Goal: Task Accomplishment & Management: Manage account settings

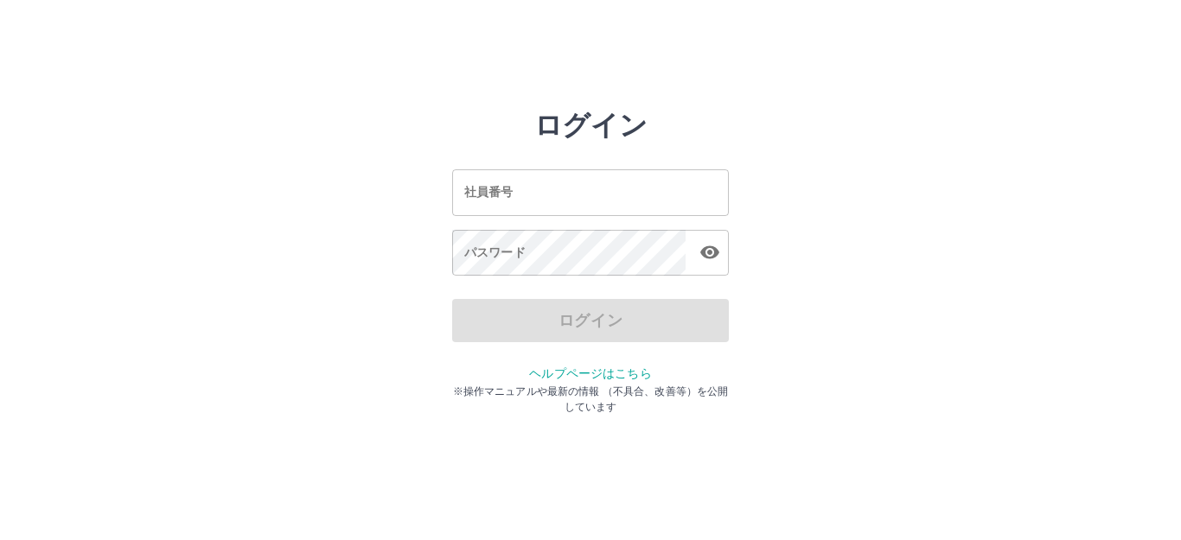
drag, startPoint x: 646, startPoint y: 200, endPoint x: 869, endPoint y: 258, distance: 229.5
click at [646, 201] on input "社員番号" at bounding box center [590, 192] width 277 height 46
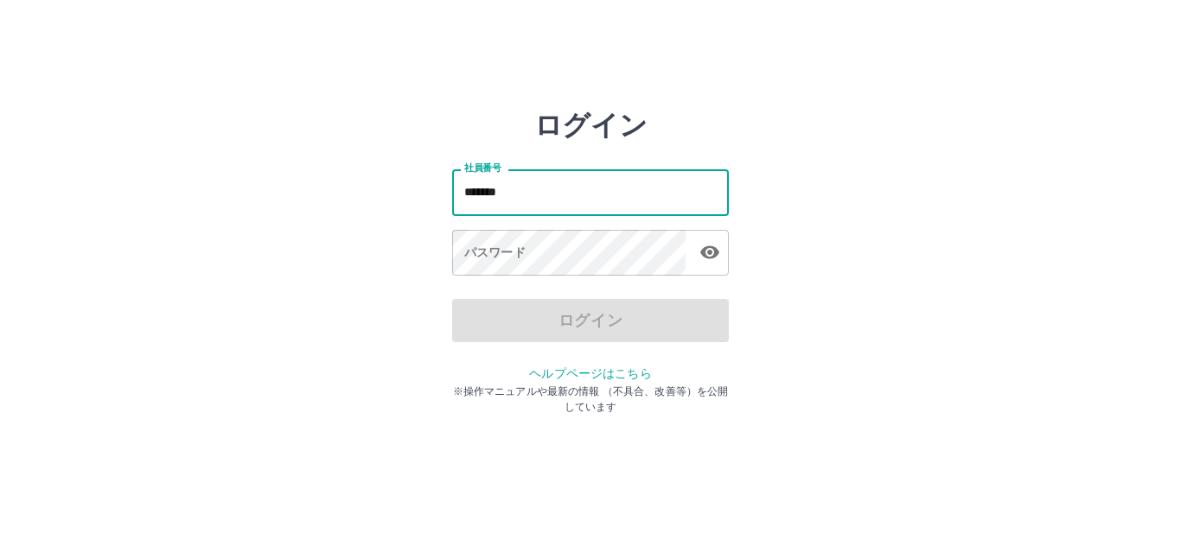
type input "*******"
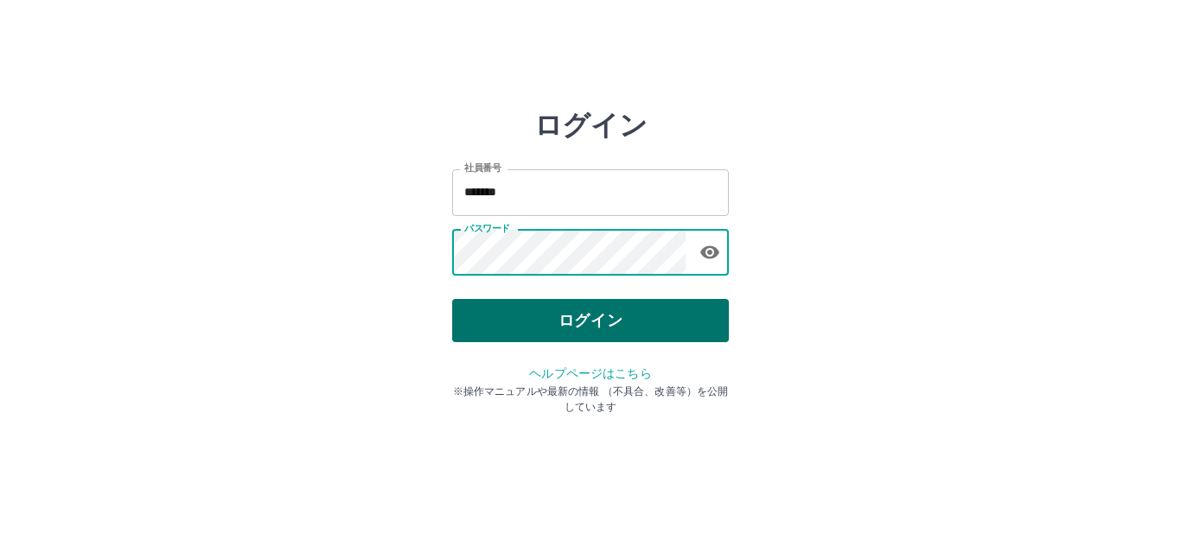
click at [688, 321] on button "ログイン" at bounding box center [590, 320] width 277 height 43
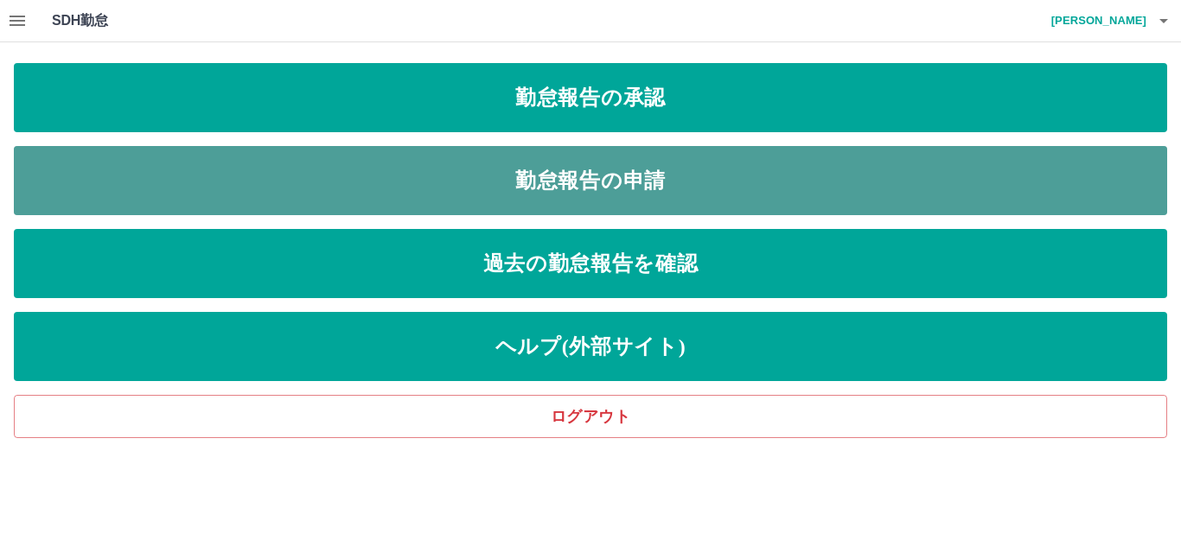
click at [724, 165] on link "勤怠報告の申請" at bounding box center [590, 180] width 1153 height 69
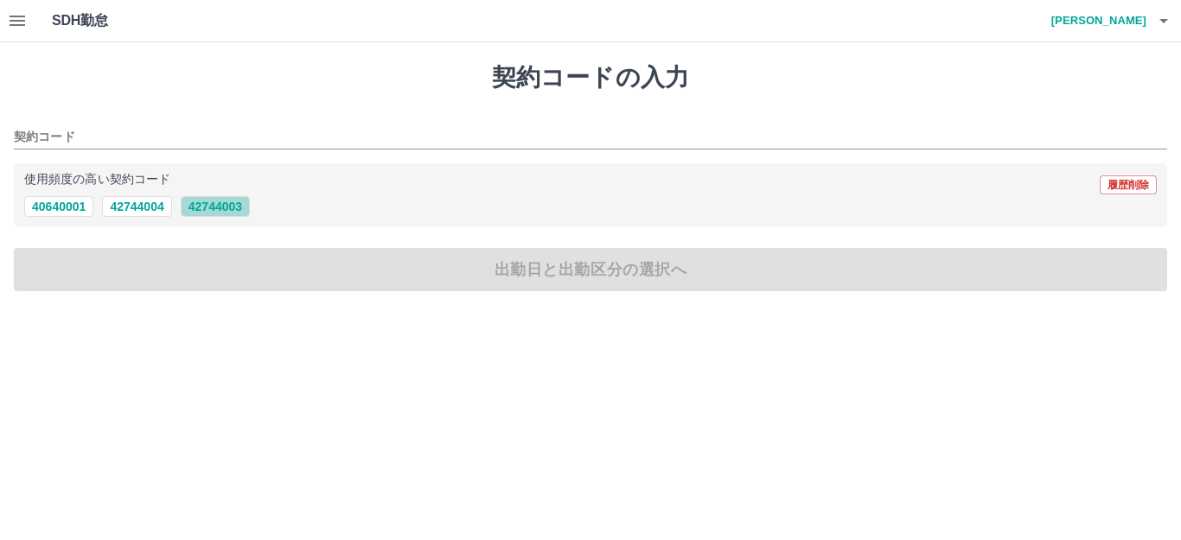
click at [234, 212] on button "42744003" at bounding box center [215, 206] width 69 height 21
type input "********"
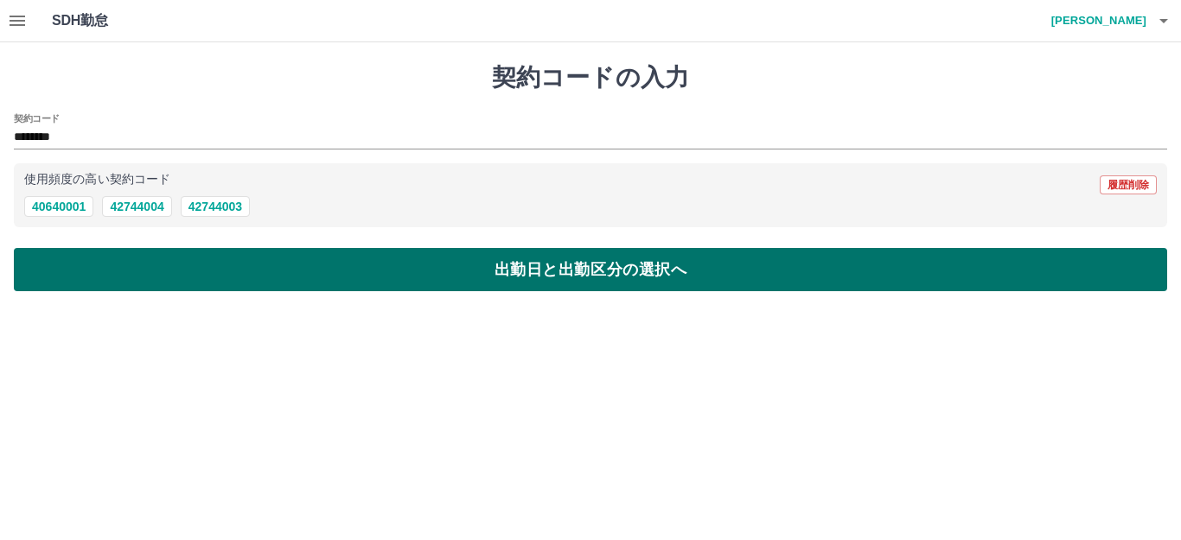
click at [261, 261] on button "出勤日と出勤区分の選択へ" at bounding box center [590, 269] width 1153 height 43
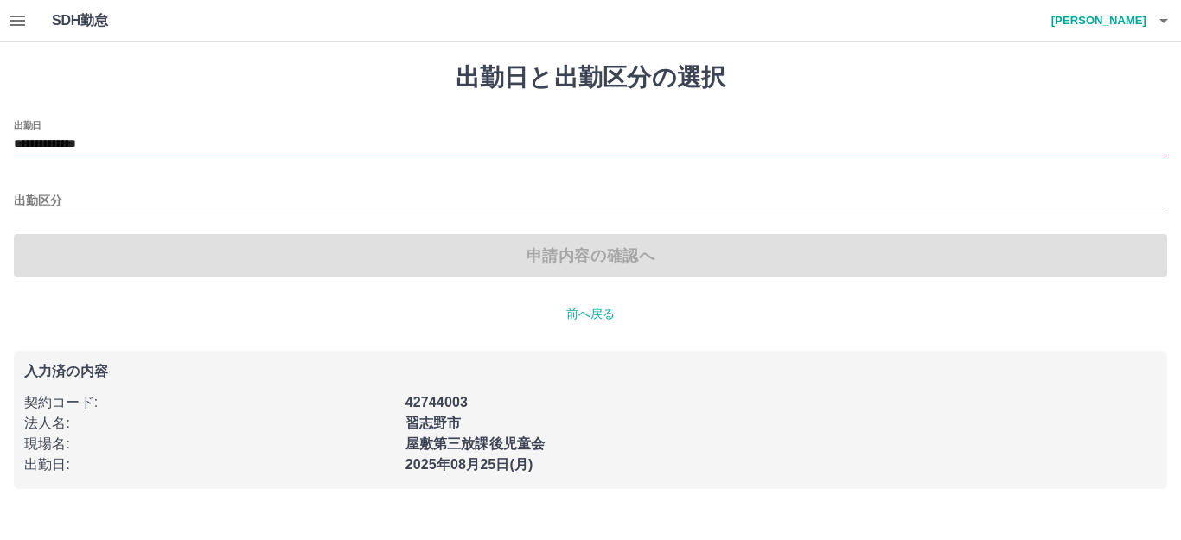
click at [159, 150] on input "**********" at bounding box center [590, 145] width 1153 height 22
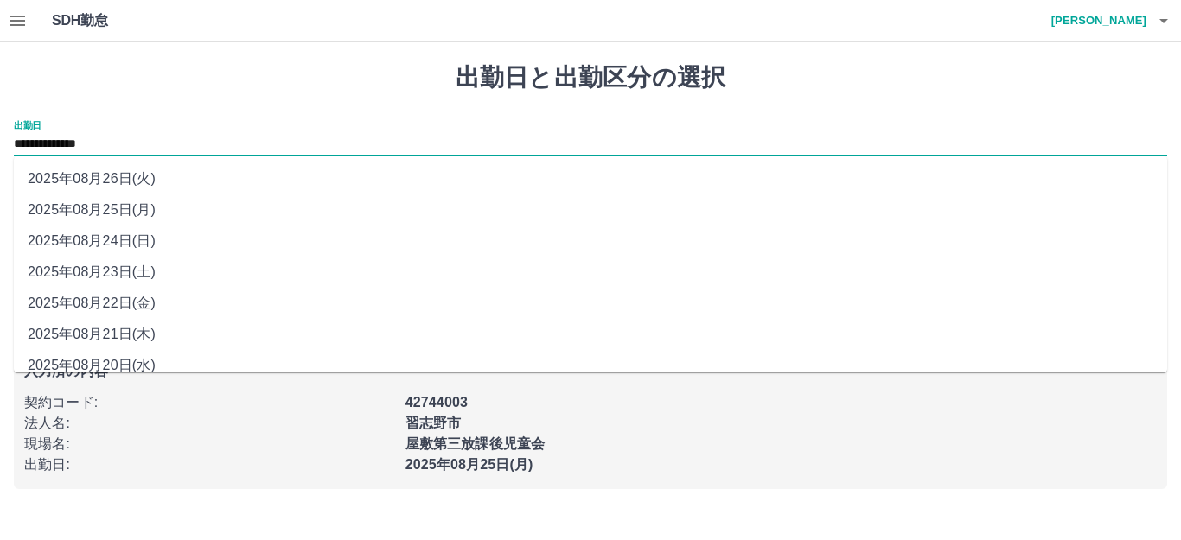
click at [124, 267] on li "2025年08月23日(土)" at bounding box center [590, 272] width 1153 height 31
type input "**********"
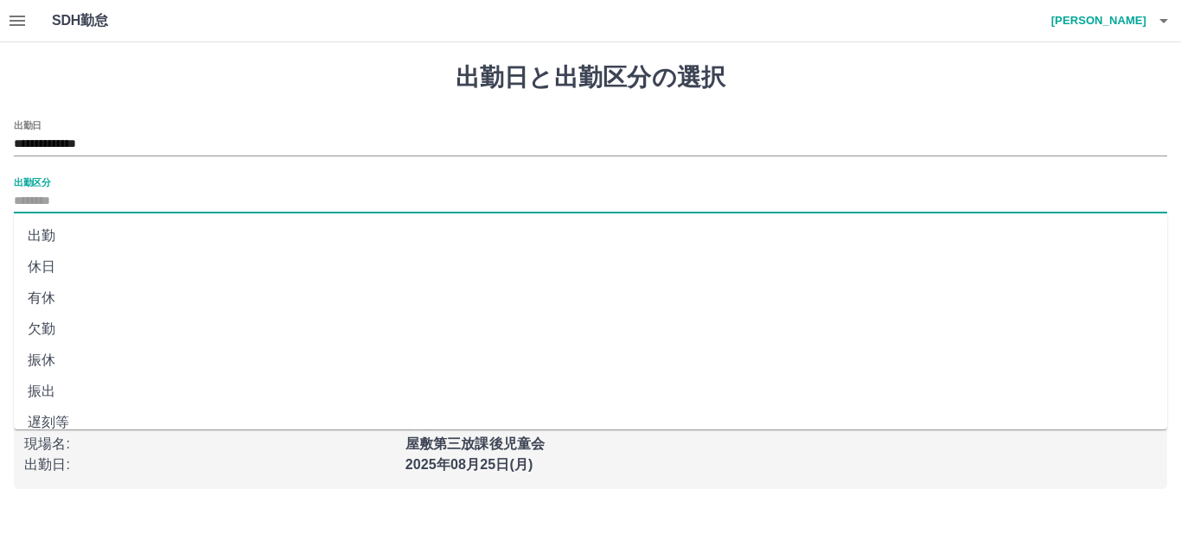
click at [80, 191] on input "出勤区分" at bounding box center [590, 202] width 1153 height 22
click at [40, 264] on li "休日" at bounding box center [590, 267] width 1153 height 31
type input "**"
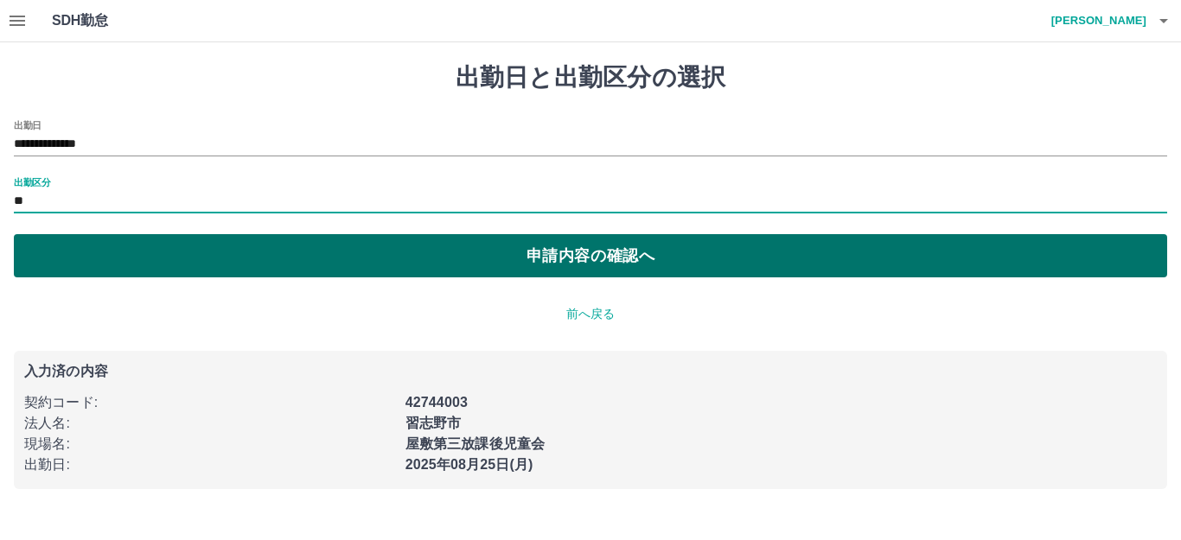
click at [109, 262] on button "申請内容の確認へ" at bounding box center [590, 255] width 1153 height 43
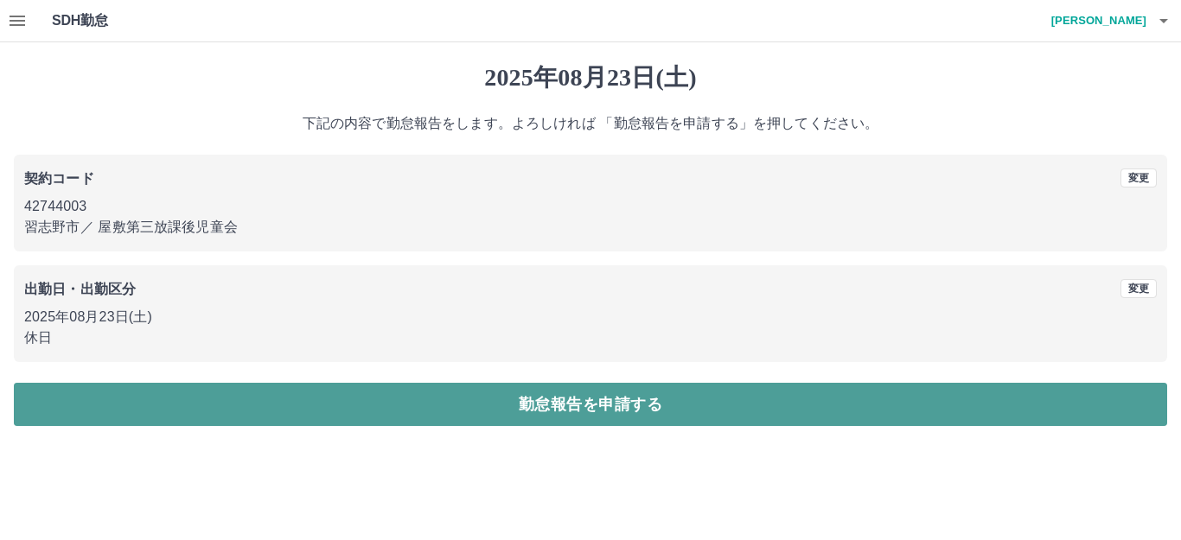
click at [242, 395] on button "勤怠報告を申請する" at bounding box center [590, 404] width 1153 height 43
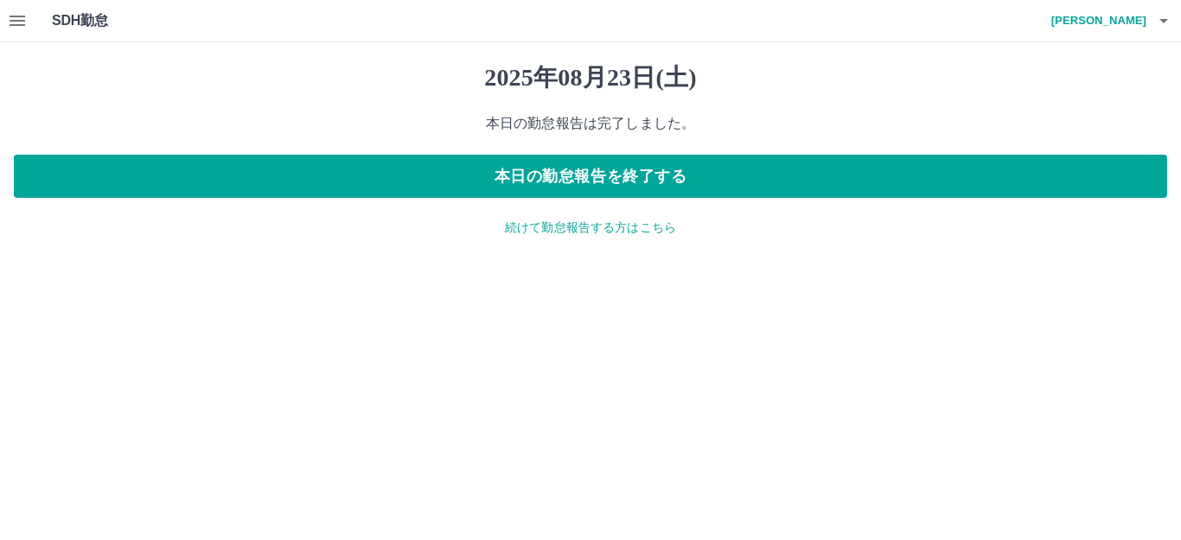
click at [584, 231] on p "続けて勤怠報告する方はこちら" at bounding box center [590, 228] width 1153 height 18
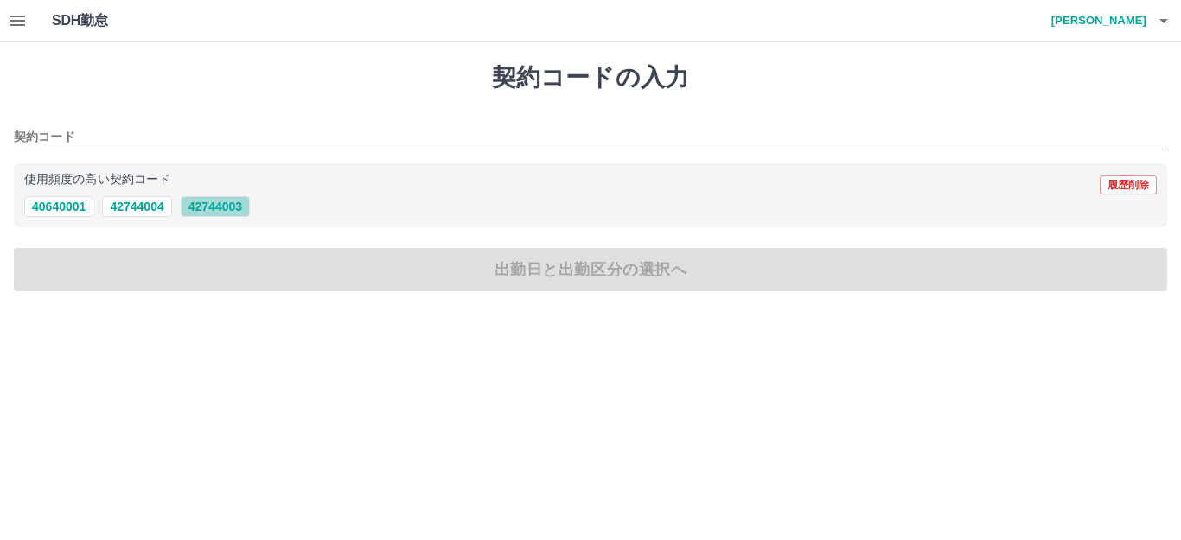
click at [231, 215] on button "42744003" at bounding box center [215, 206] width 69 height 21
type input "********"
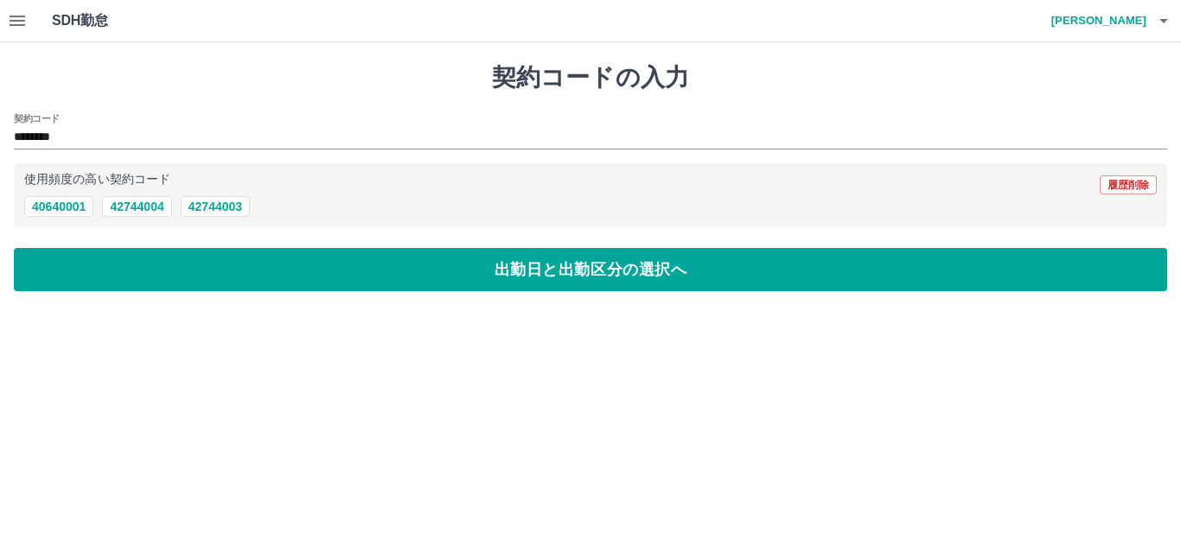
click at [231, 241] on div "契約コードの入力 契約コード ******** 使用頻度の高い契約コード 履歴削除 40640001 42744004 42744003 出勤日と出勤区分の選…" at bounding box center [590, 177] width 1181 height 270
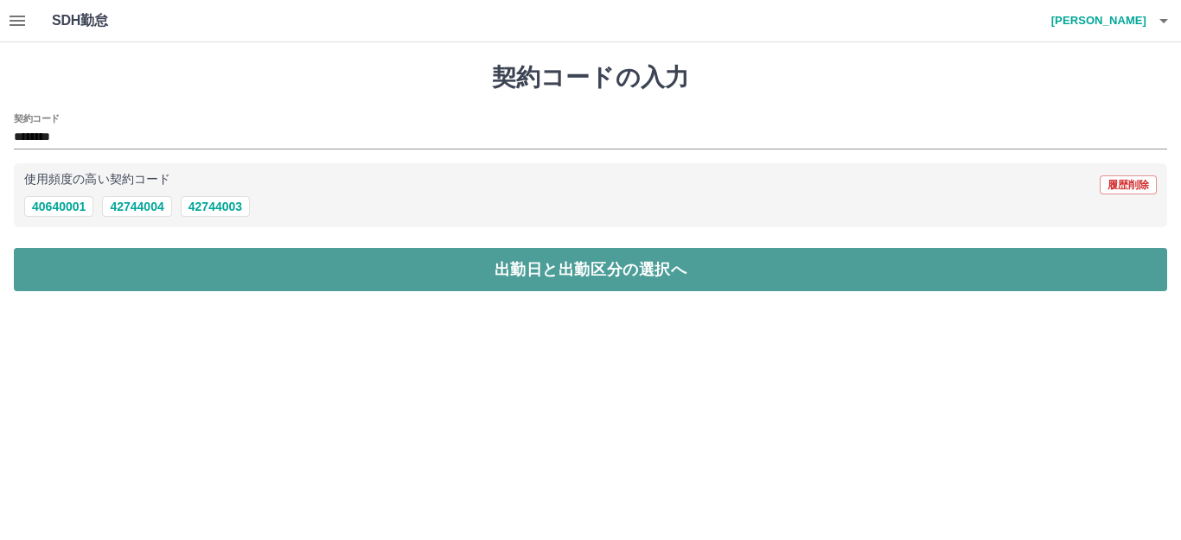
click at [223, 260] on button "出勤日と出勤区分の選択へ" at bounding box center [590, 269] width 1153 height 43
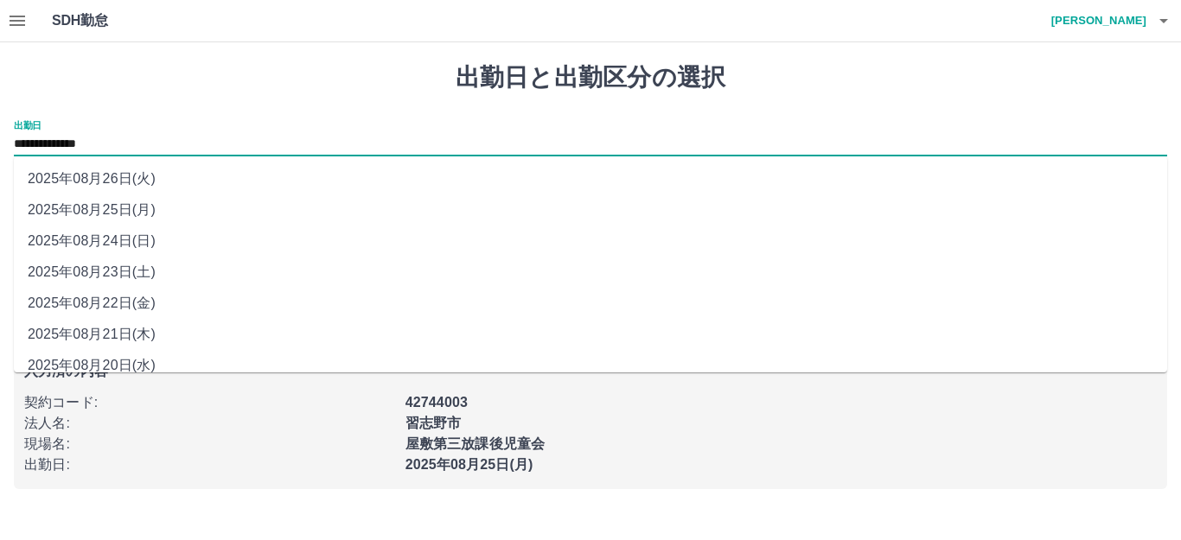
click at [99, 151] on input "**********" at bounding box center [590, 145] width 1153 height 22
click at [125, 238] on li "2025年08月24日(日)" at bounding box center [590, 241] width 1153 height 31
type input "**********"
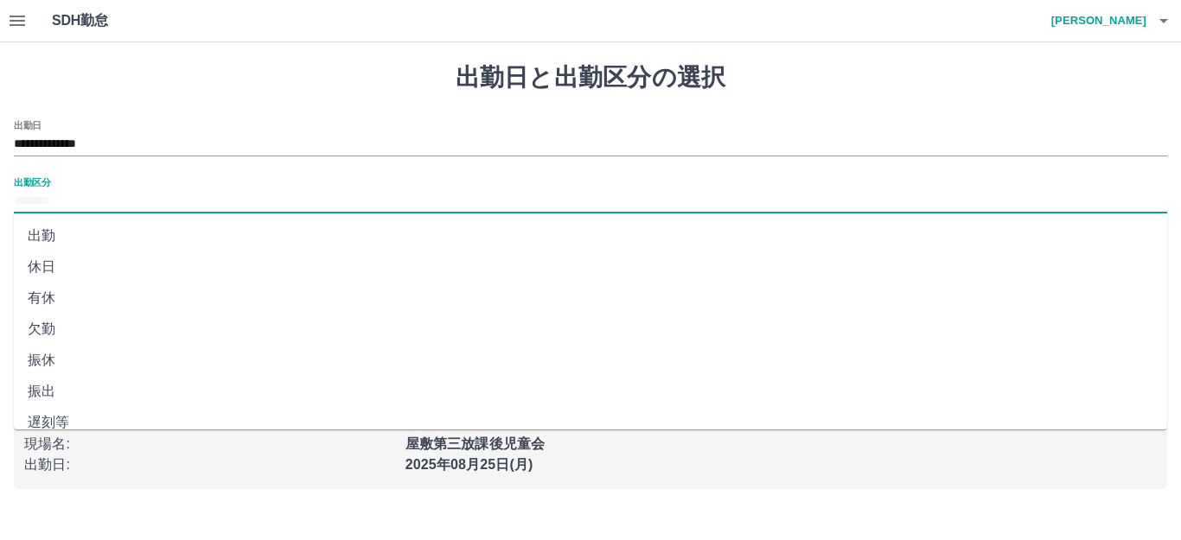
click at [85, 206] on input "出勤区分" at bounding box center [590, 202] width 1153 height 22
click at [73, 370] on li "法定休" at bounding box center [590, 375] width 1153 height 31
type input "***"
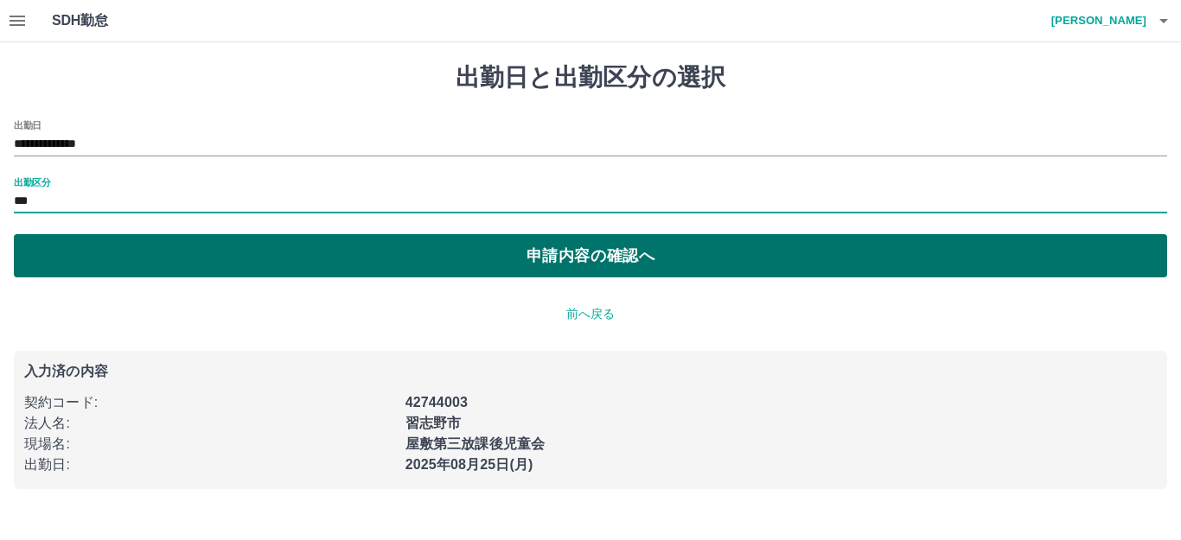
click at [133, 252] on button "申請内容の確認へ" at bounding box center [590, 255] width 1153 height 43
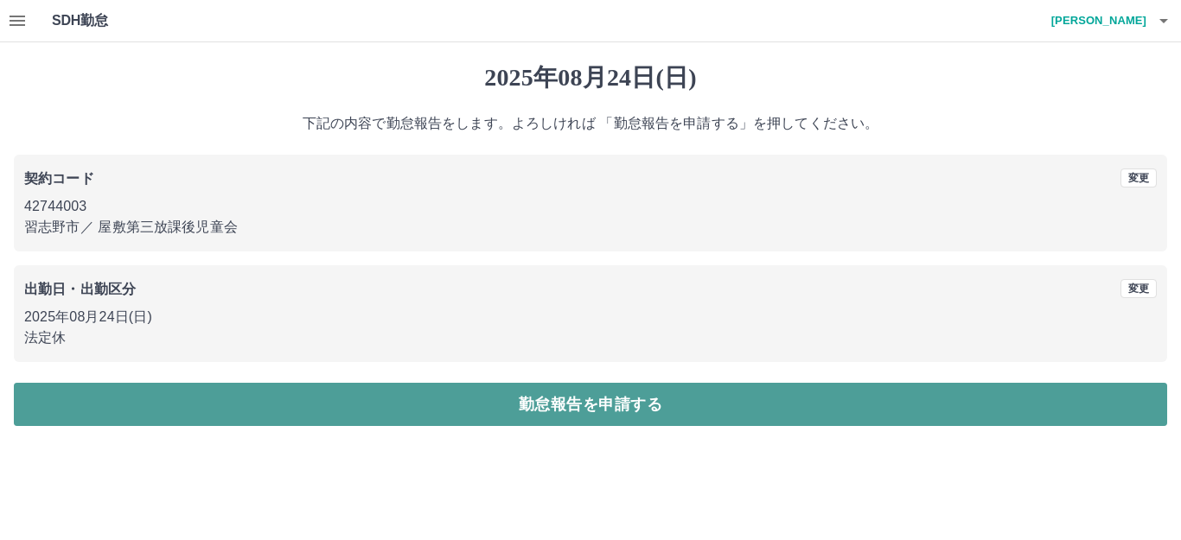
click at [179, 396] on button "勤怠報告を申請する" at bounding box center [590, 404] width 1153 height 43
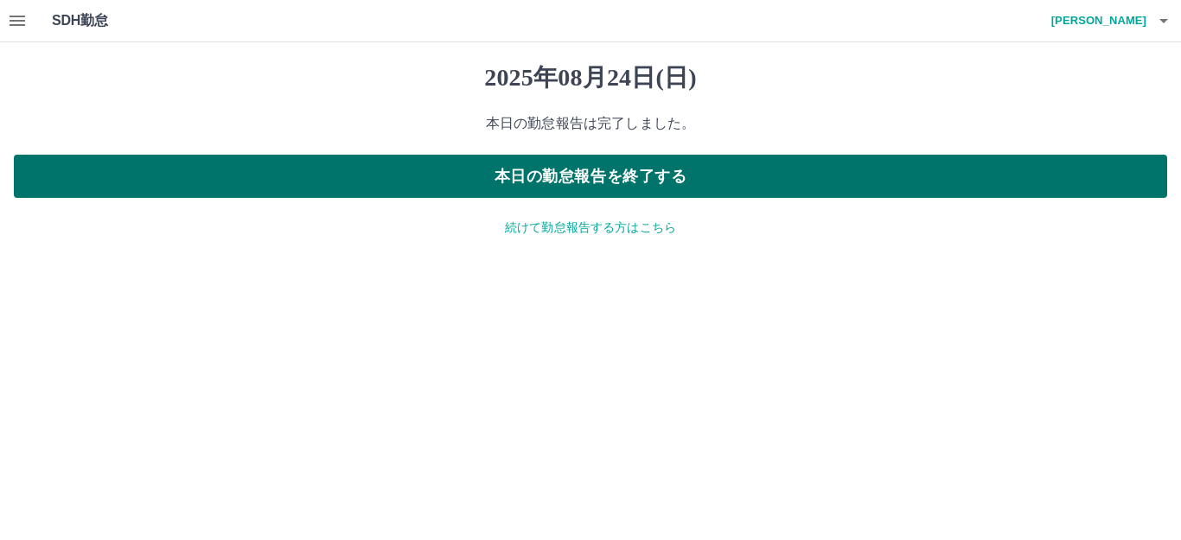
click at [552, 159] on button "本日の勤怠報告を終了する" at bounding box center [590, 176] width 1153 height 43
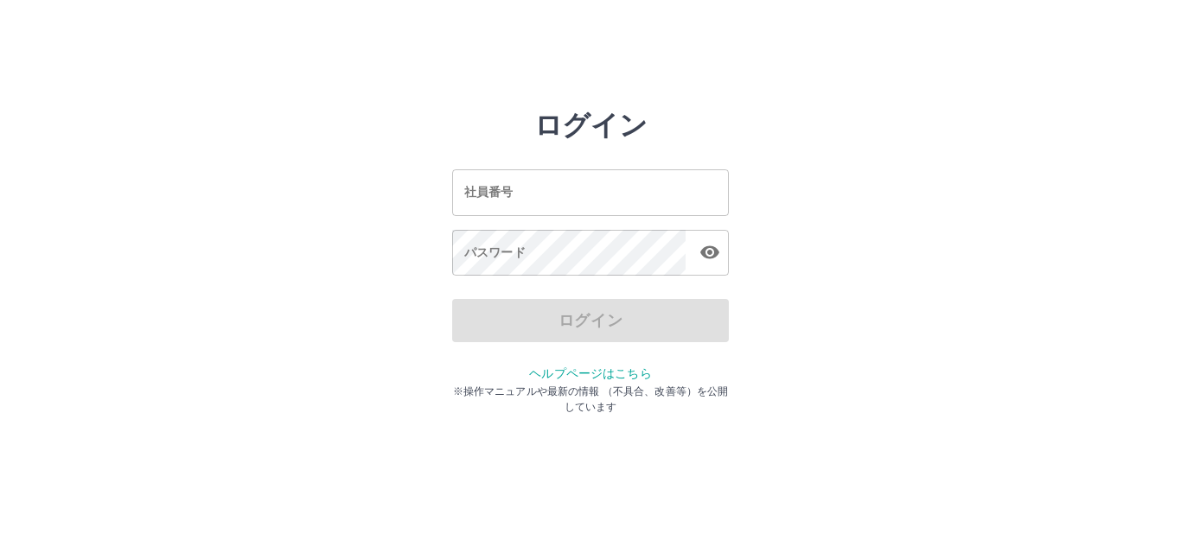
click at [613, 191] on input "社員番号" at bounding box center [590, 192] width 277 height 46
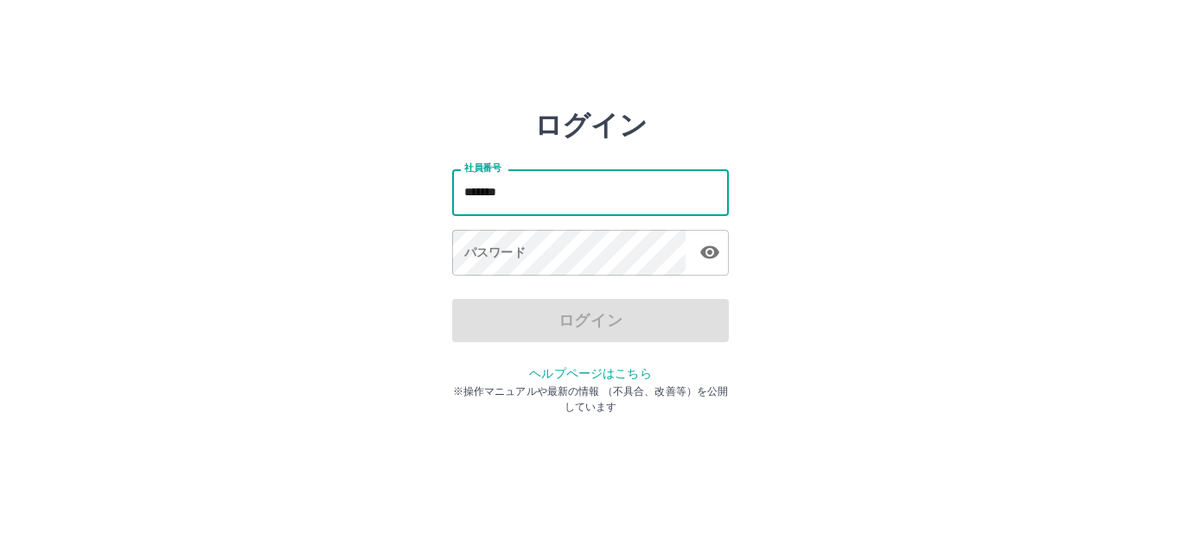
type input "*******"
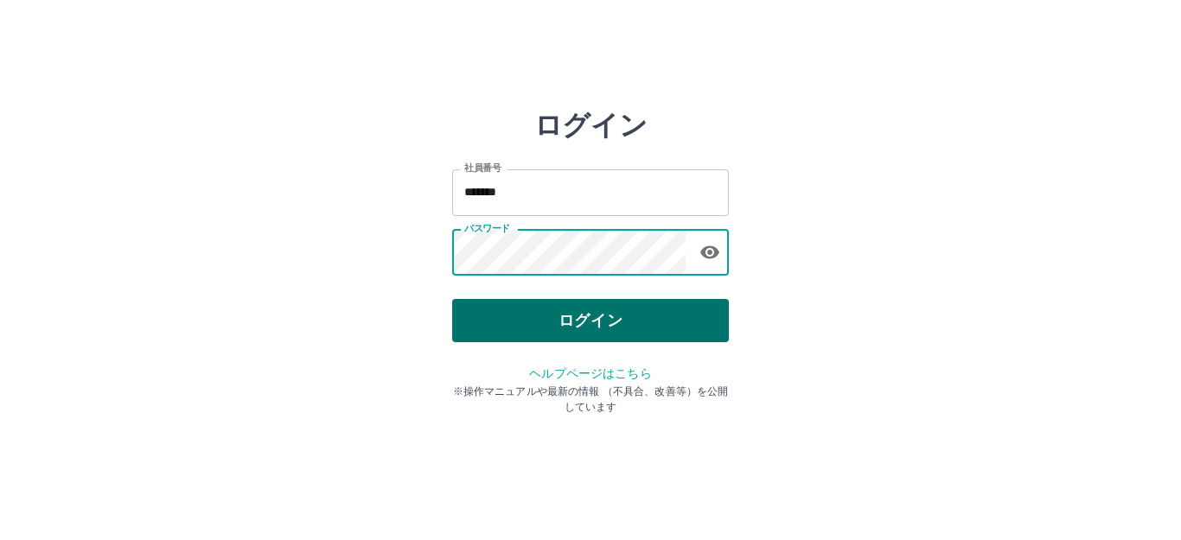
click at [668, 302] on button "ログイン" at bounding box center [590, 320] width 277 height 43
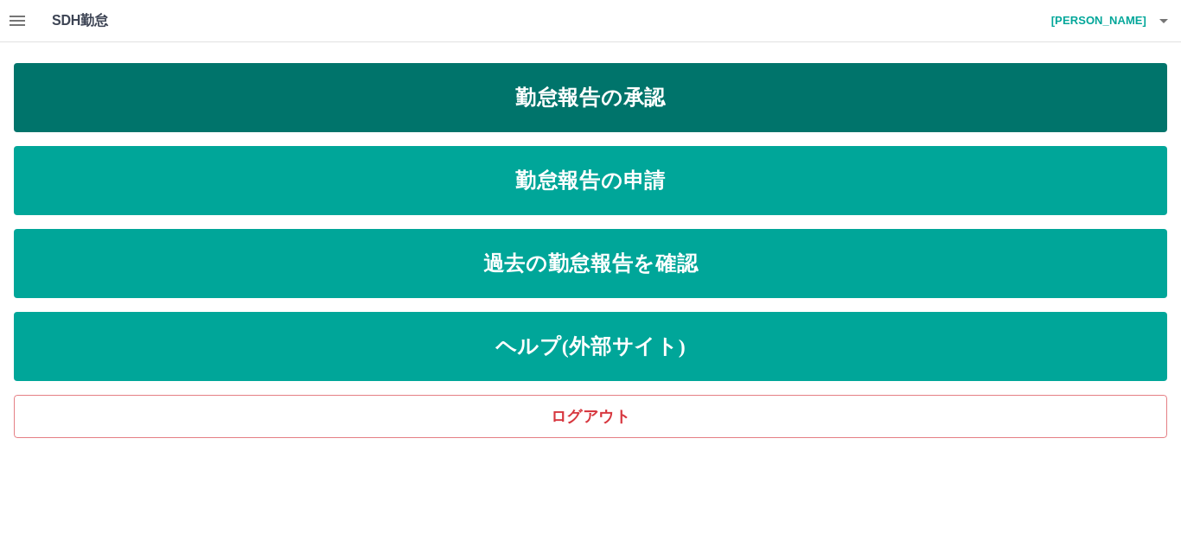
click at [703, 119] on link "勤怠報告の承認" at bounding box center [590, 97] width 1153 height 69
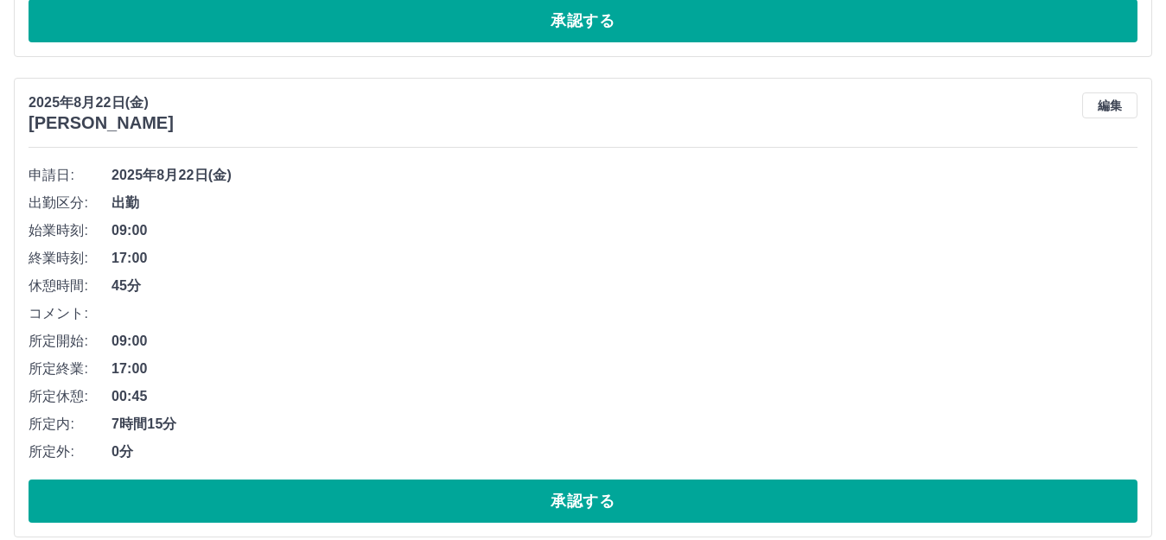
scroll to position [7767, 0]
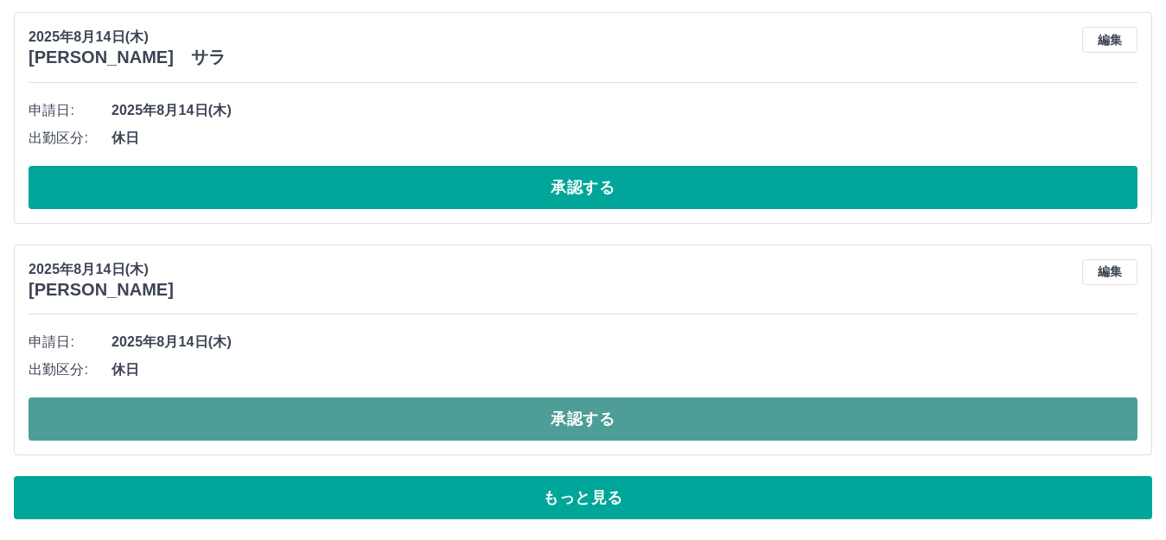
click at [486, 410] on button "承認する" at bounding box center [583, 419] width 1109 height 43
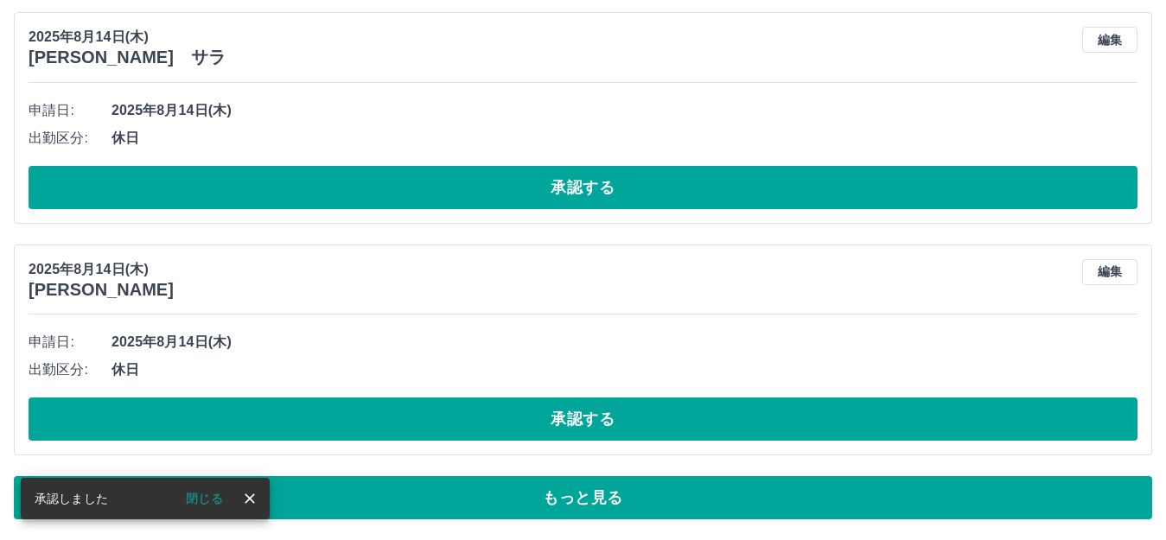
click at [486, 413] on button "承認する" at bounding box center [583, 419] width 1109 height 43
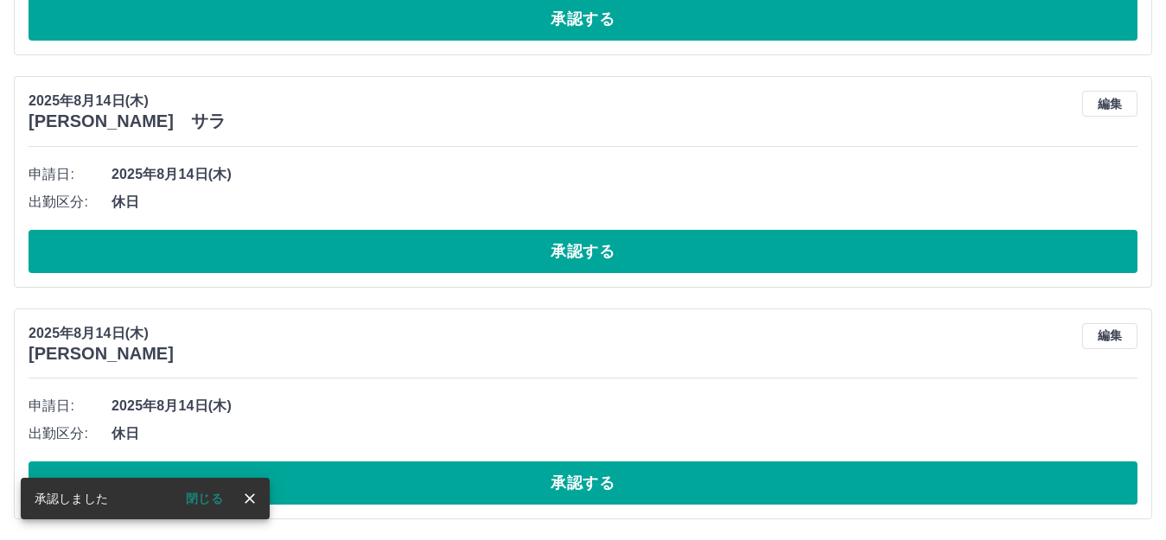
scroll to position [7703, 0]
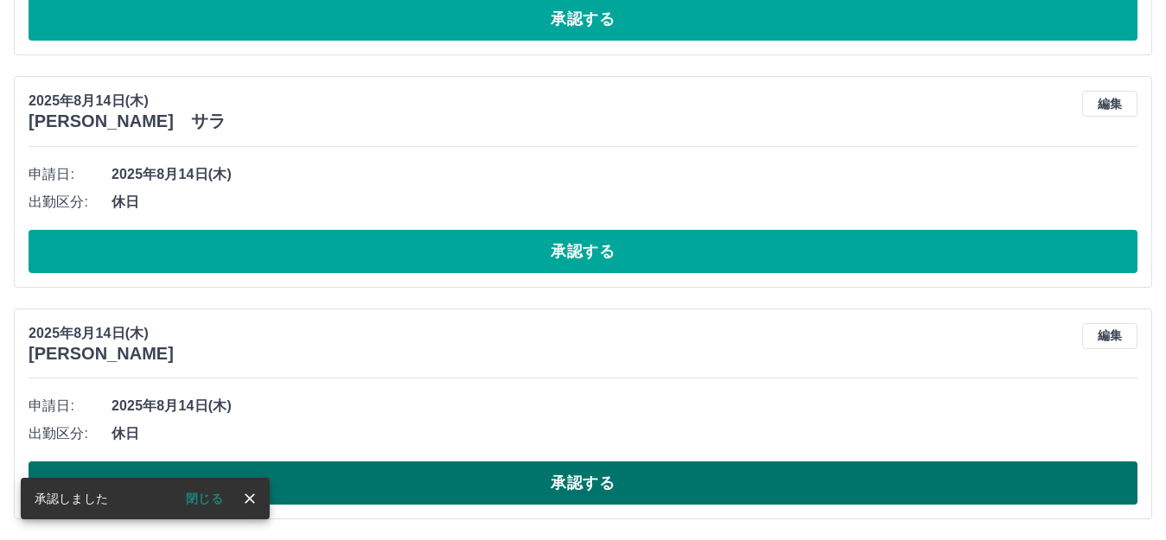
click at [554, 489] on button "承認する" at bounding box center [583, 483] width 1109 height 43
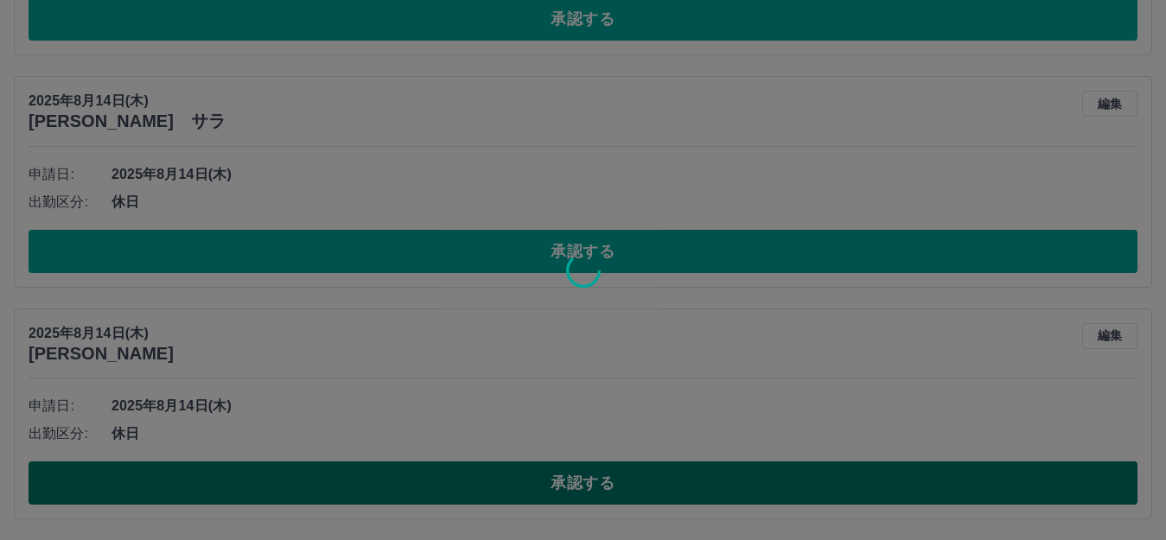
scroll to position [7472, 0]
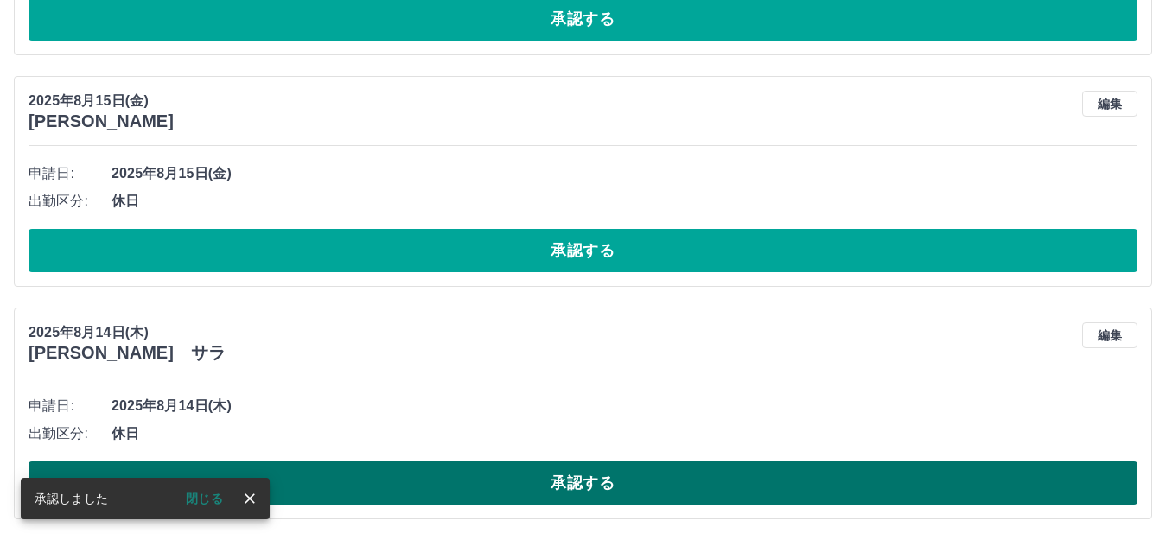
click at [560, 480] on button "承認する" at bounding box center [583, 483] width 1109 height 43
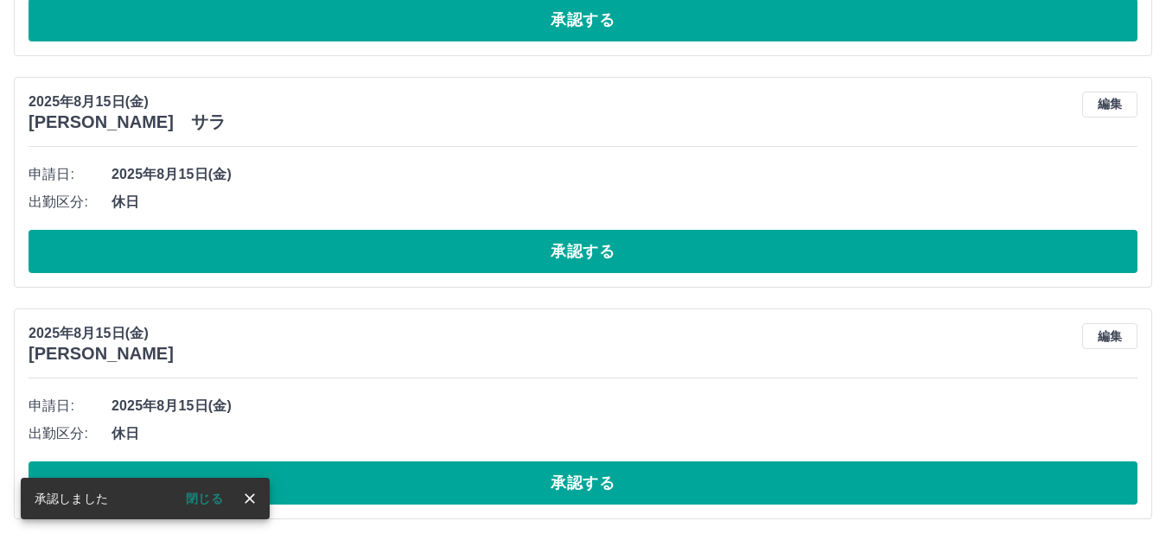
scroll to position [7239, 0]
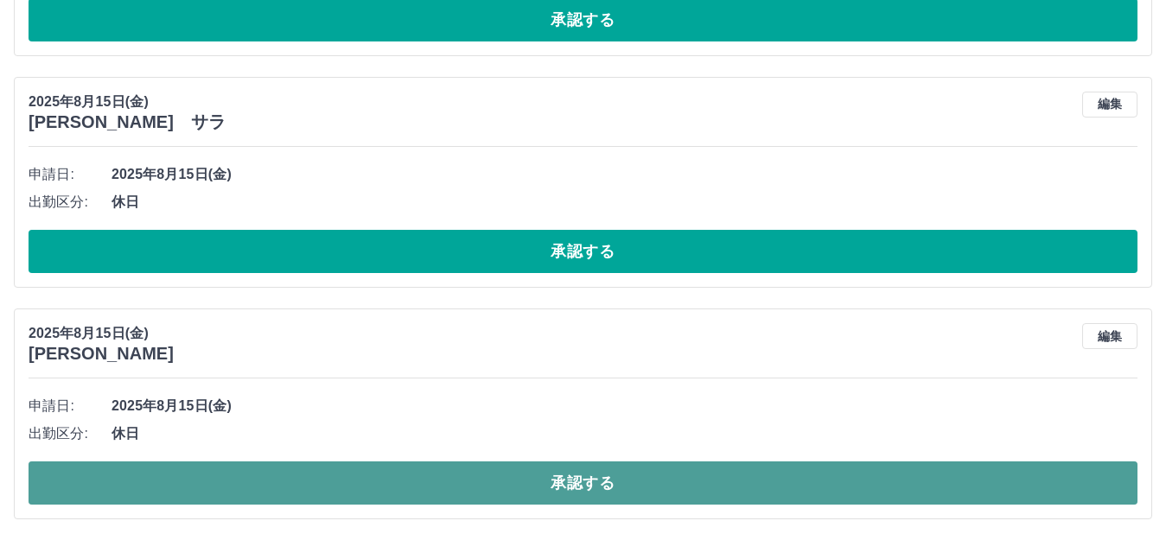
click at [592, 483] on button "承認する" at bounding box center [583, 483] width 1109 height 43
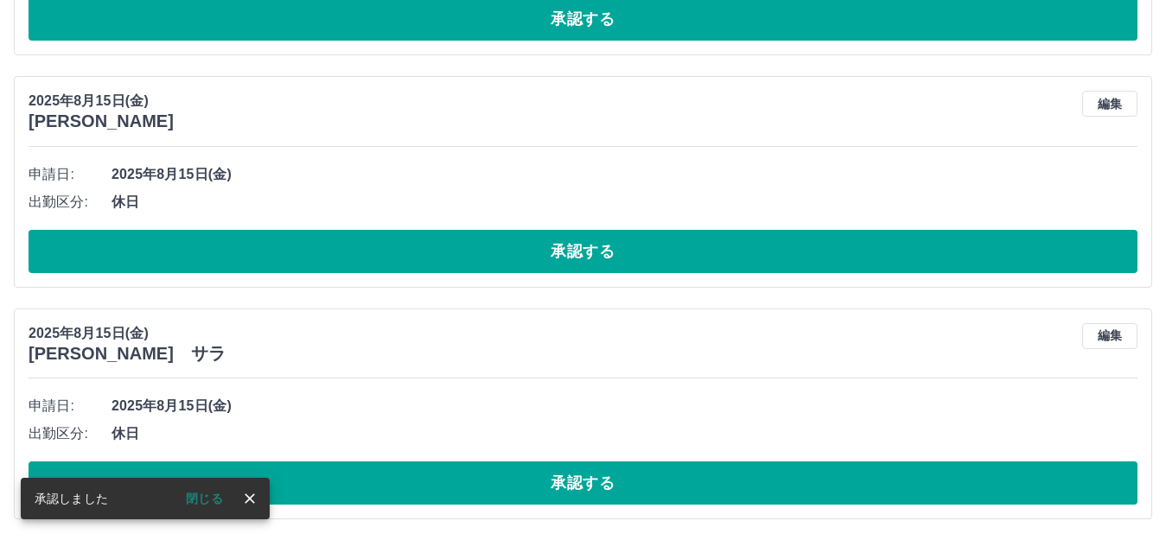
scroll to position [7008, 0]
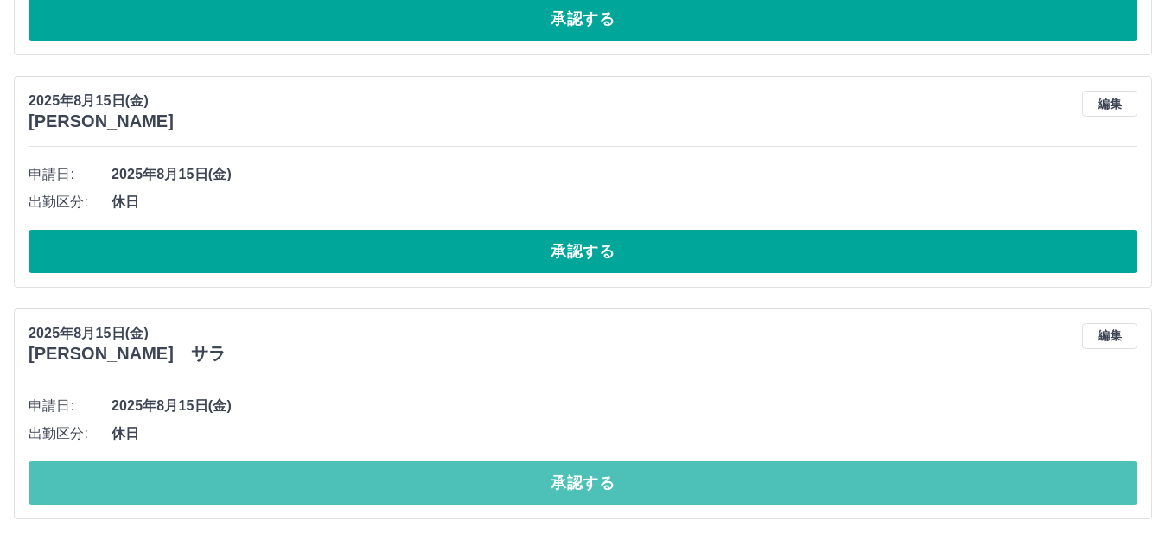
click at [592, 482] on button "承認する" at bounding box center [583, 483] width 1109 height 43
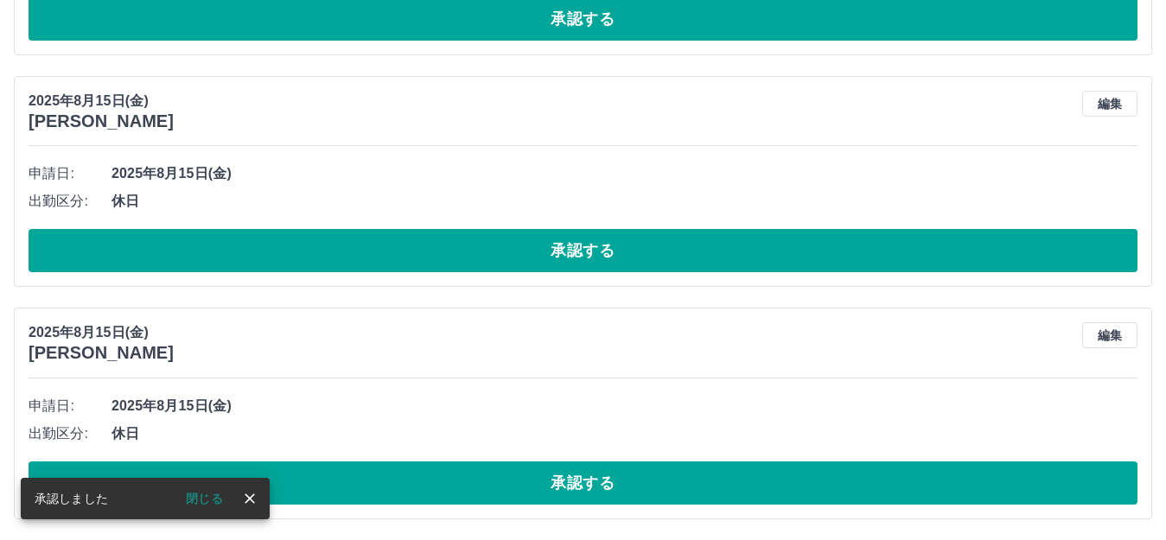
scroll to position [6776, 0]
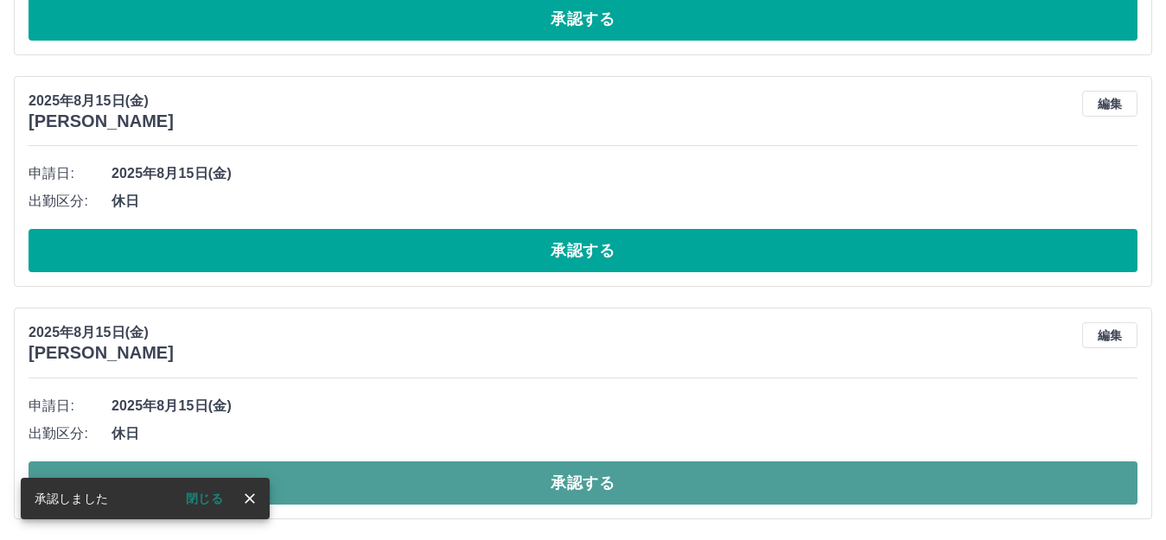
click at [594, 484] on button "承認する" at bounding box center [583, 483] width 1109 height 43
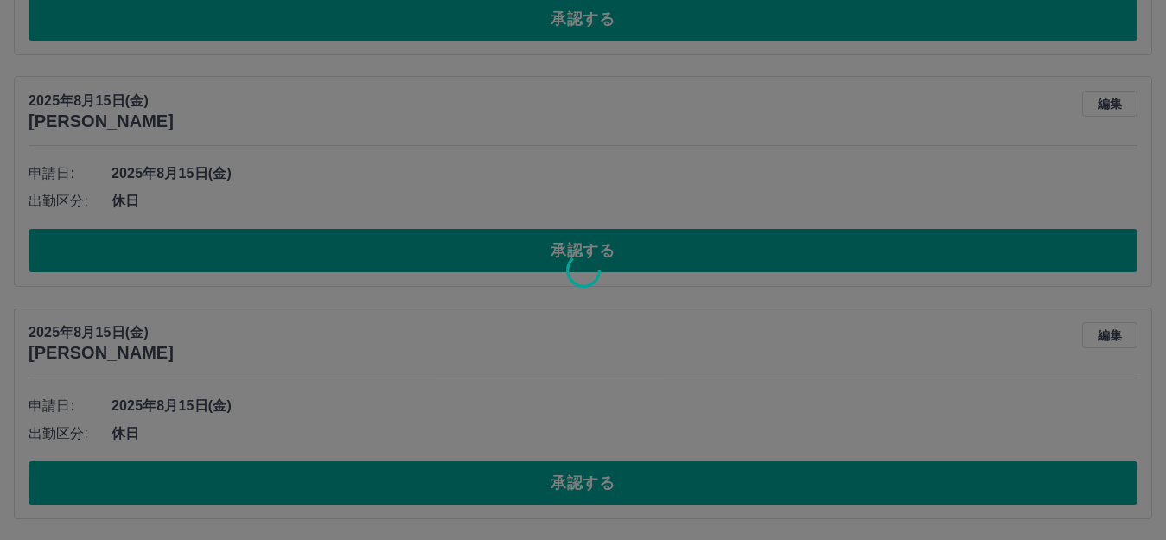
scroll to position [6544, 0]
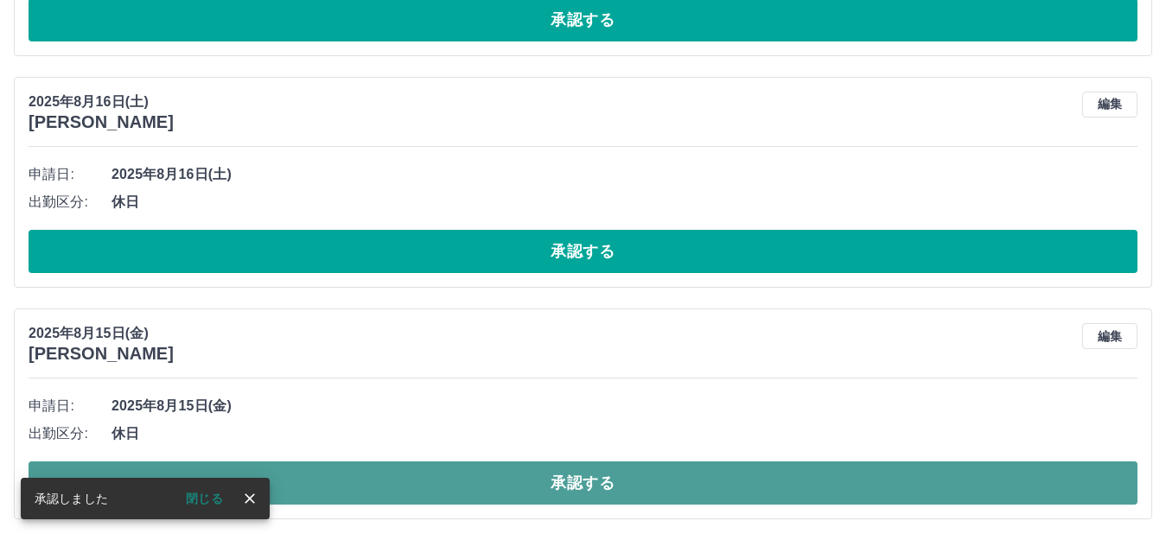
drag, startPoint x: 608, startPoint y: 482, endPoint x: 601, endPoint y: 498, distance: 17.0
click at [601, 498] on button "承認する" at bounding box center [583, 483] width 1109 height 43
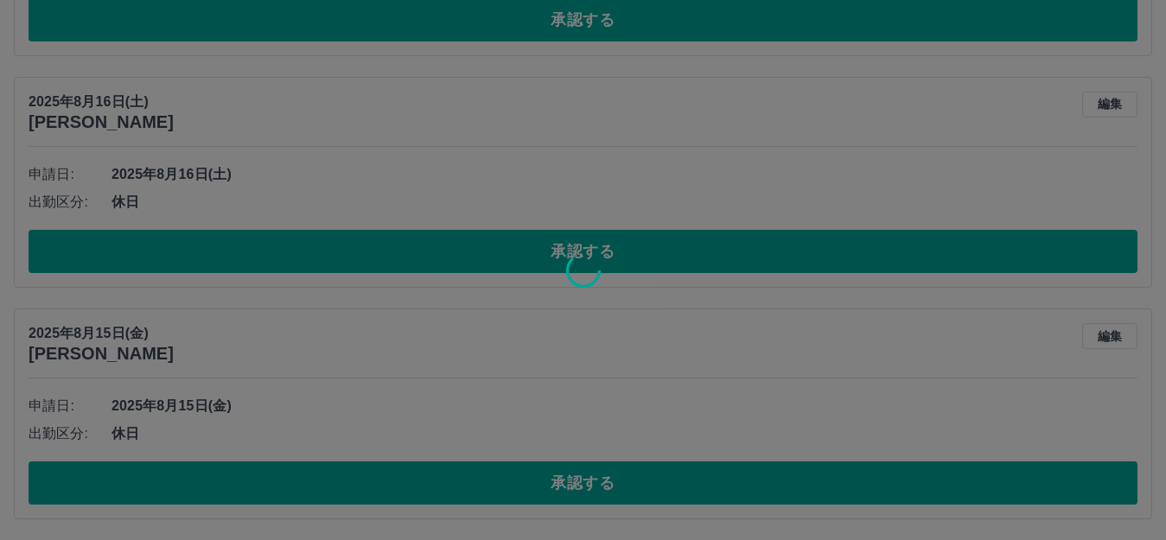
scroll to position [6312, 0]
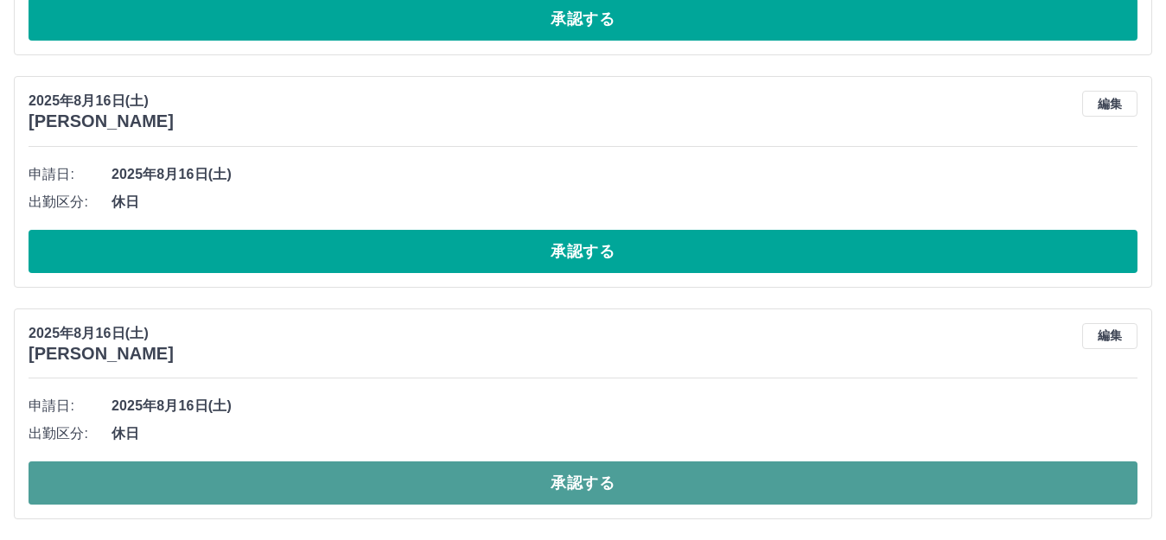
click at [608, 479] on button "承認する" at bounding box center [583, 483] width 1109 height 43
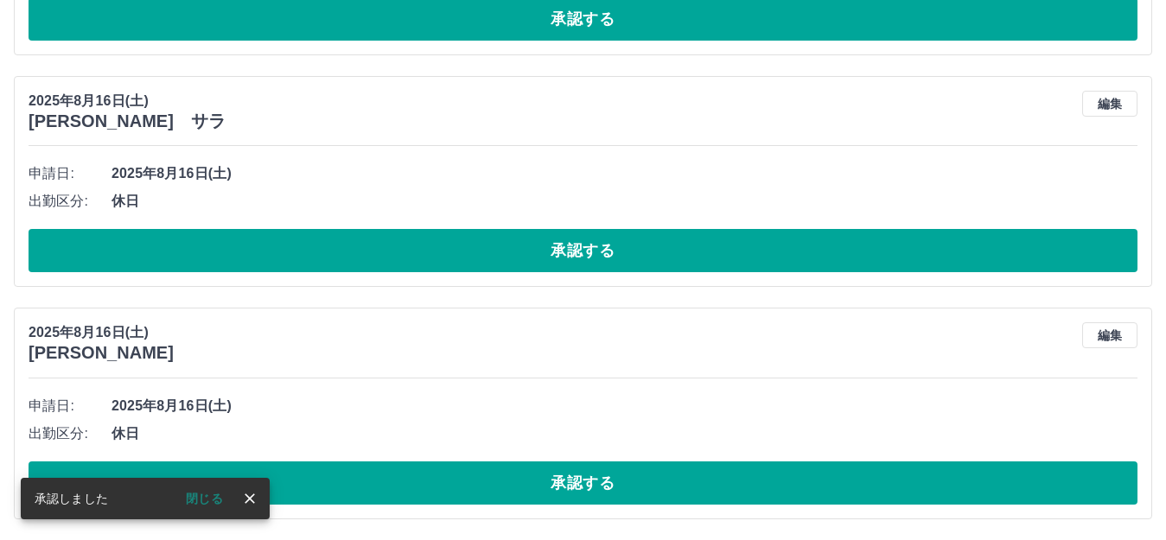
scroll to position [6080, 0]
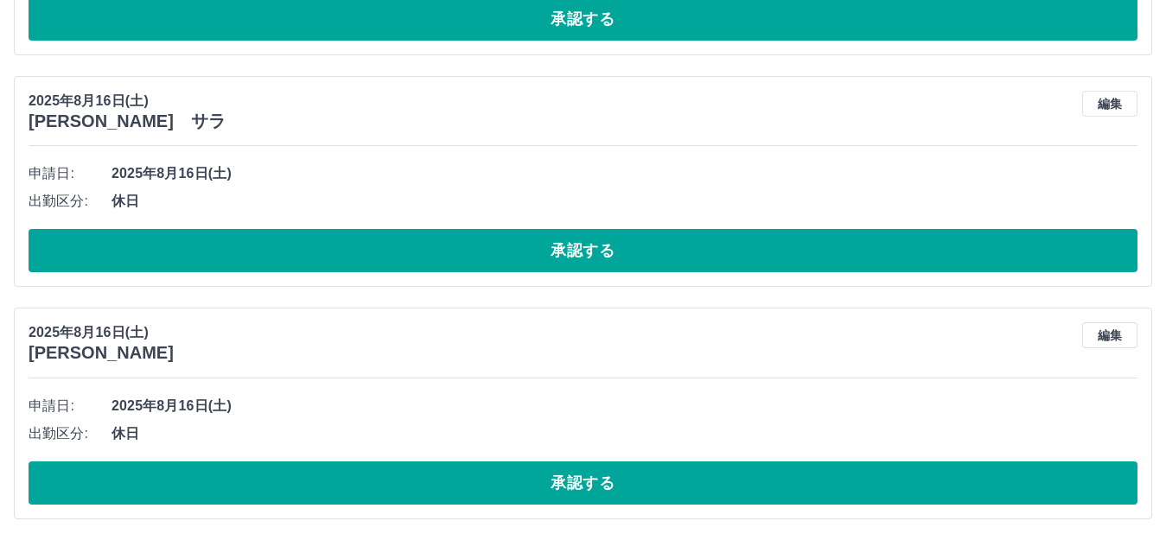
click at [650, 451] on div "申請日: 2025年8月16日(土) 出勤区分: 休日 承認する" at bounding box center [583, 448] width 1109 height 112
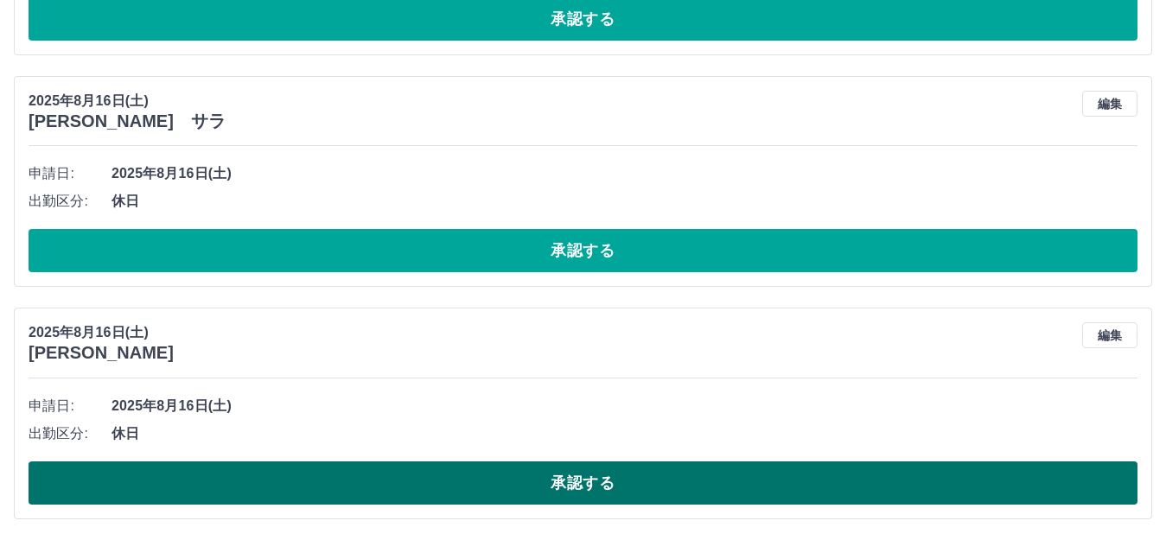
click at [658, 469] on button "承認する" at bounding box center [583, 483] width 1109 height 43
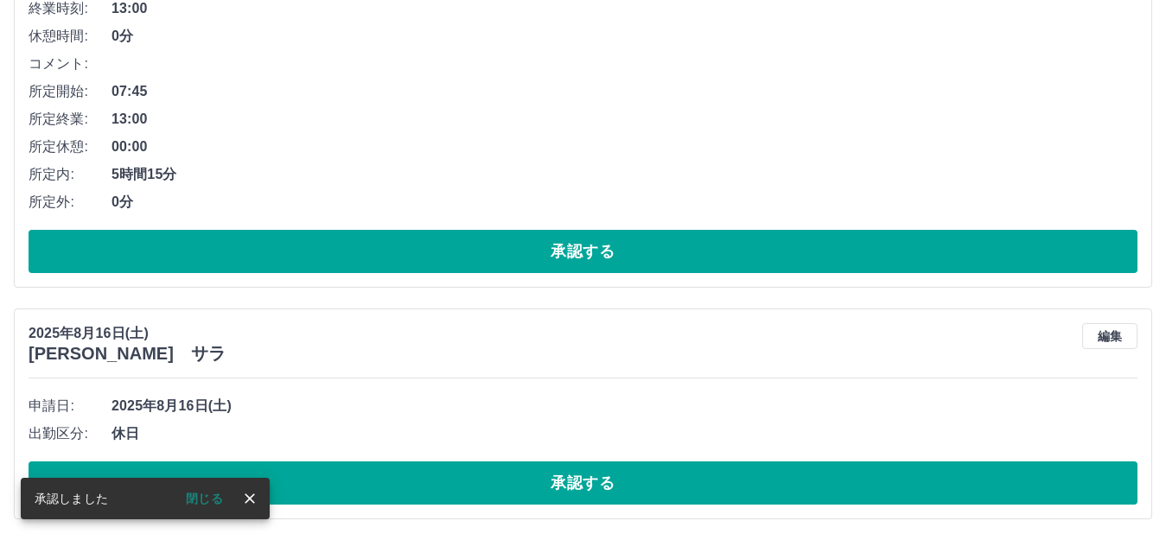
scroll to position [5848, 0]
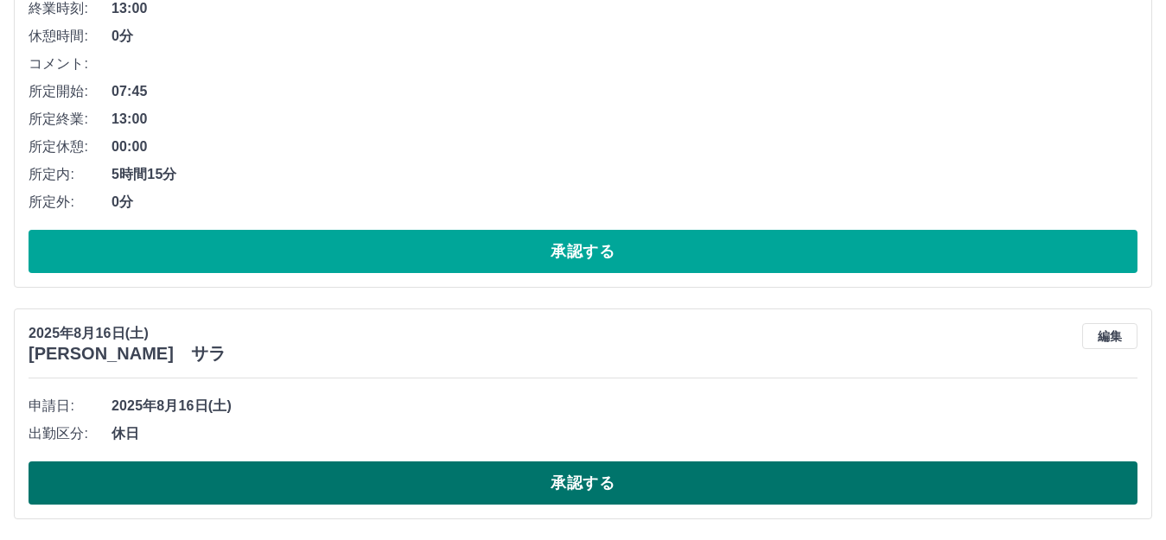
drag, startPoint x: 245, startPoint y: 494, endPoint x: 220, endPoint y: 498, distance: 26.2
click at [245, 496] on button "承認する" at bounding box center [583, 483] width 1109 height 43
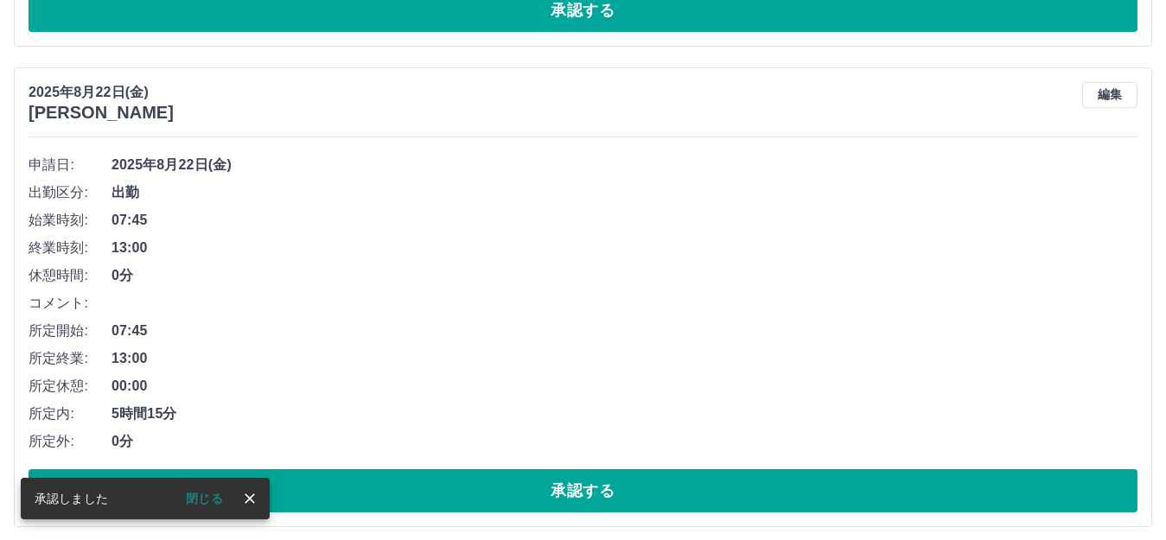
scroll to position [5616, 0]
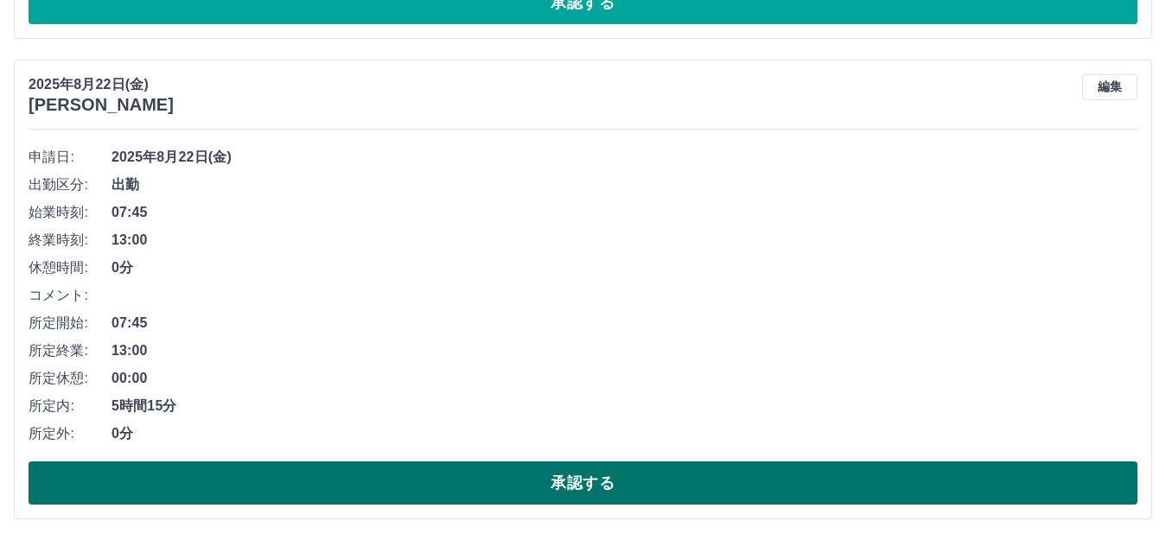
click at [357, 493] on button "承認する" at bounding box center [583, 483] width 1109 height 43
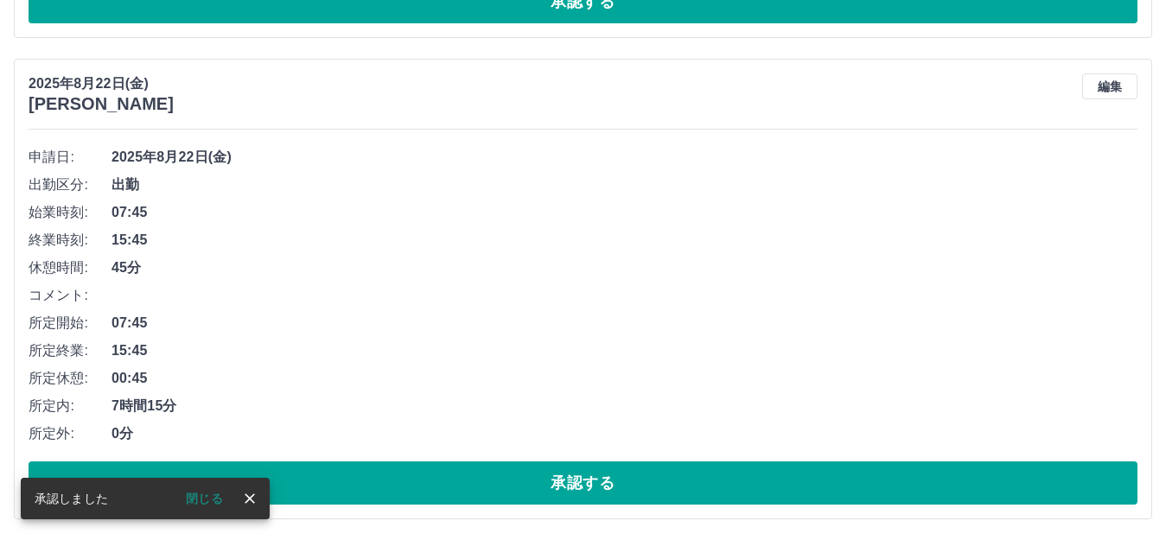
scroll to position [5136, 0]
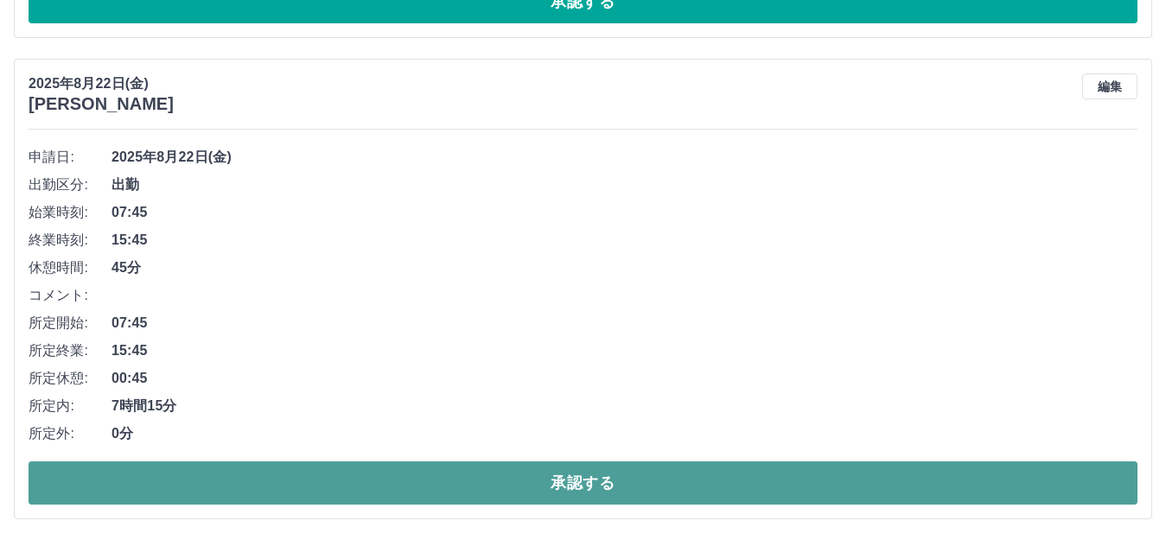
click at [407, 496] on button "承認する" at bounding box center [583, 483] width 1109 height 43
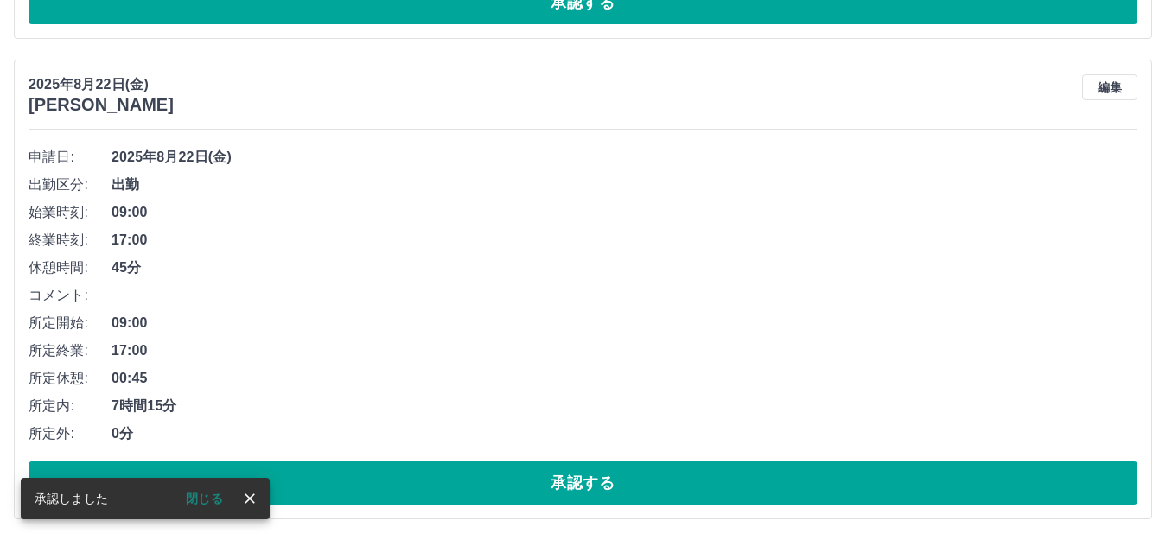
scroll to position [4654, 0]
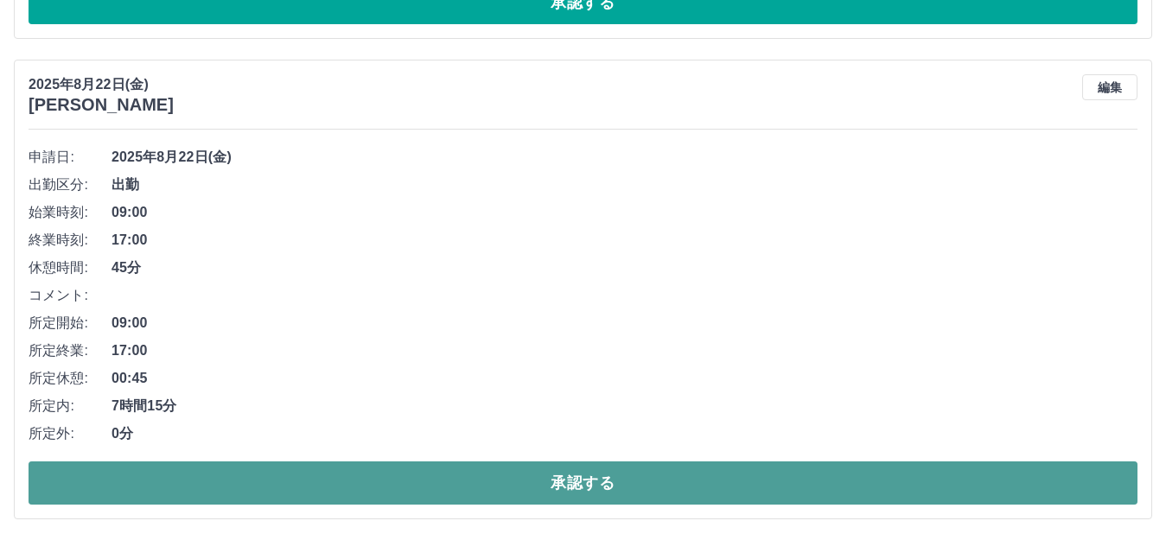
click at [430, 479] on button "承認する" at bounding box center [583, 483] width 1109 height 43
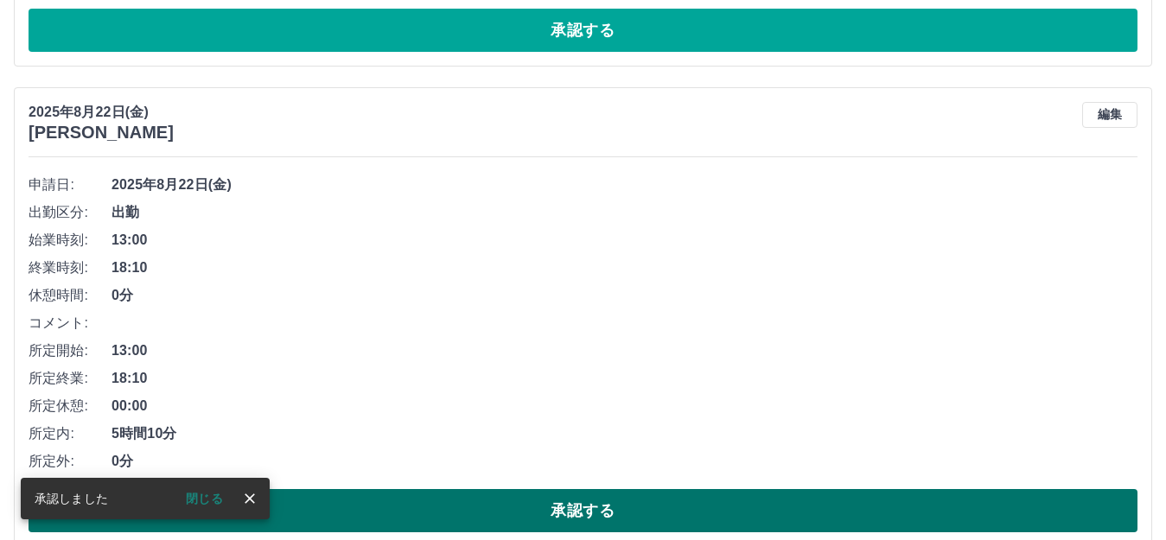
scroll to position [4174, 0]
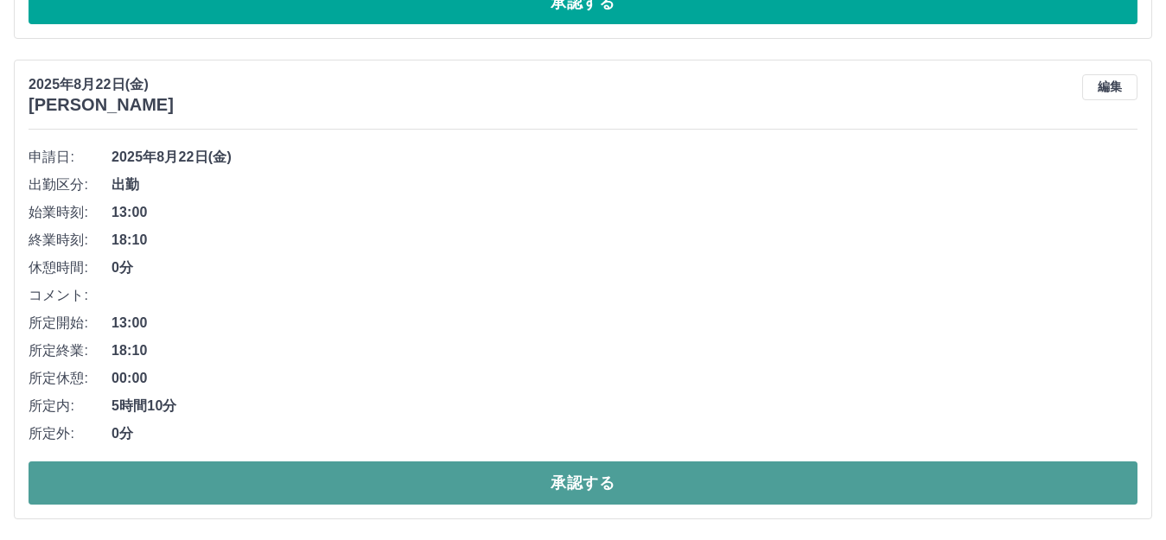
click at [442, 469] on button "承認する" at bounding box center [583, 483] width 1109 height 43
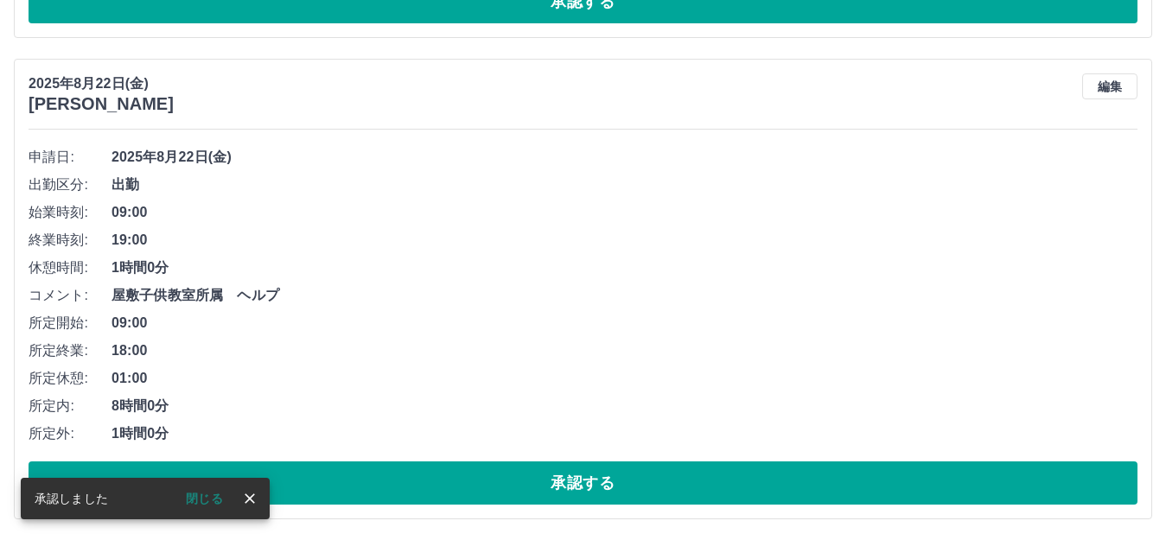
scroll to position [3693, 0]
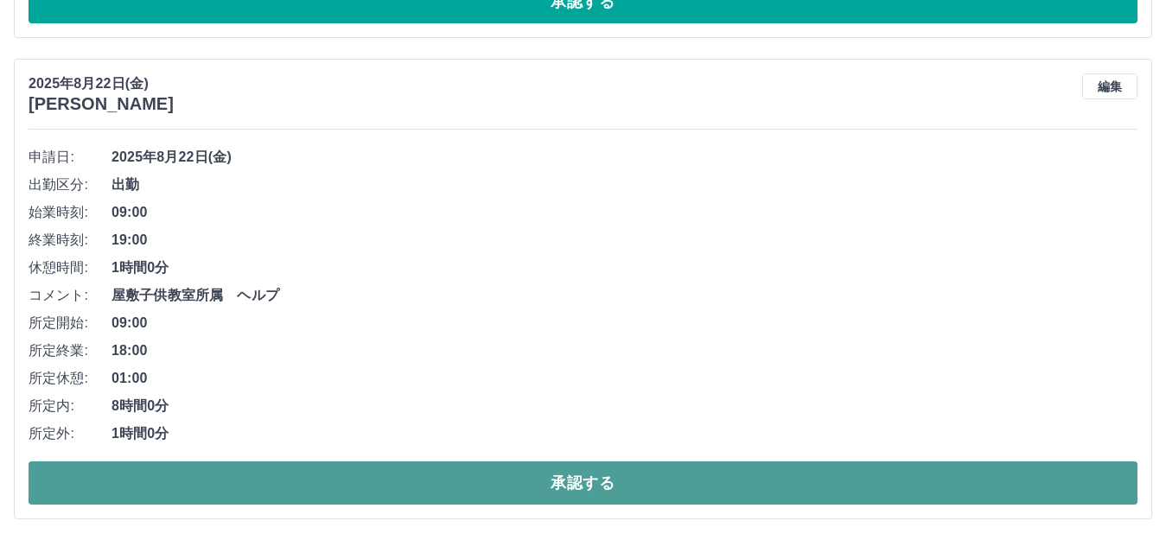
click at [443, 476] on button "承認する" at bounding box center [583, 483] width 1109 height 43
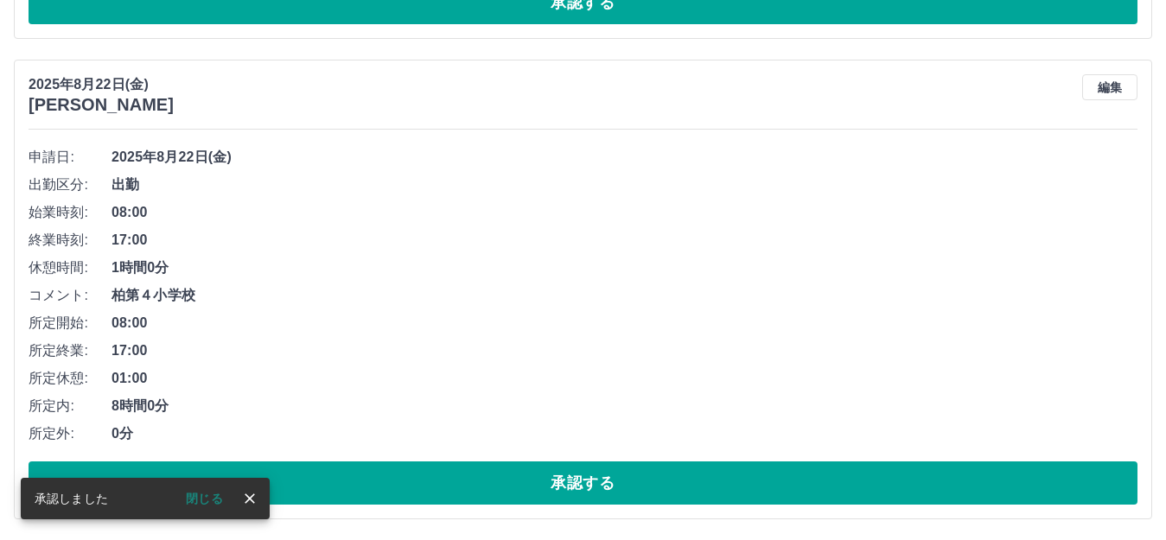
scroll to position [3212, 0]
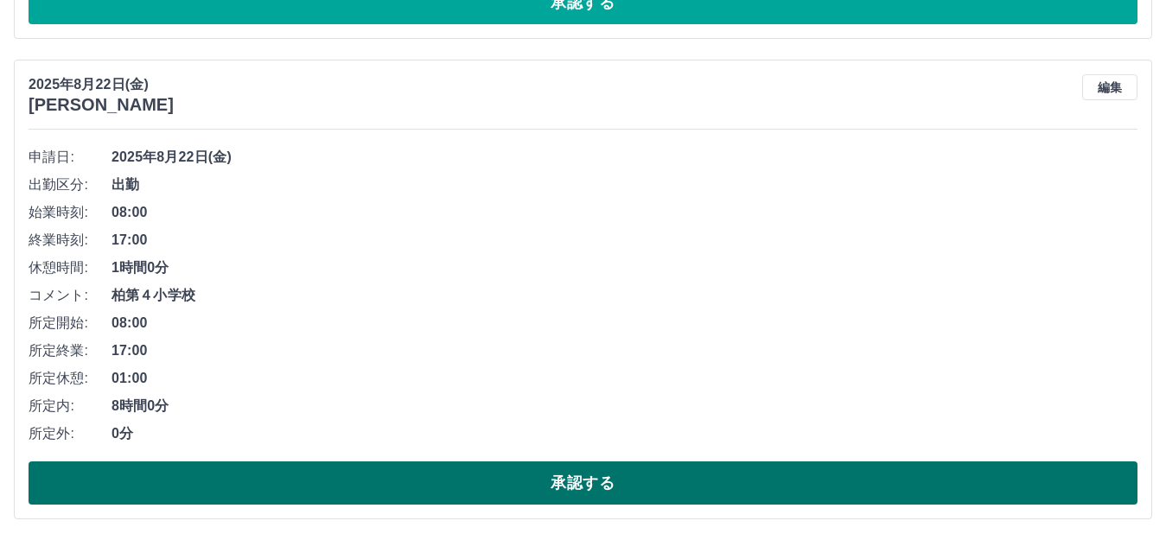
click at [465, 486] on button "承認する" at bounding box center [583, 483] width 1109 height 43
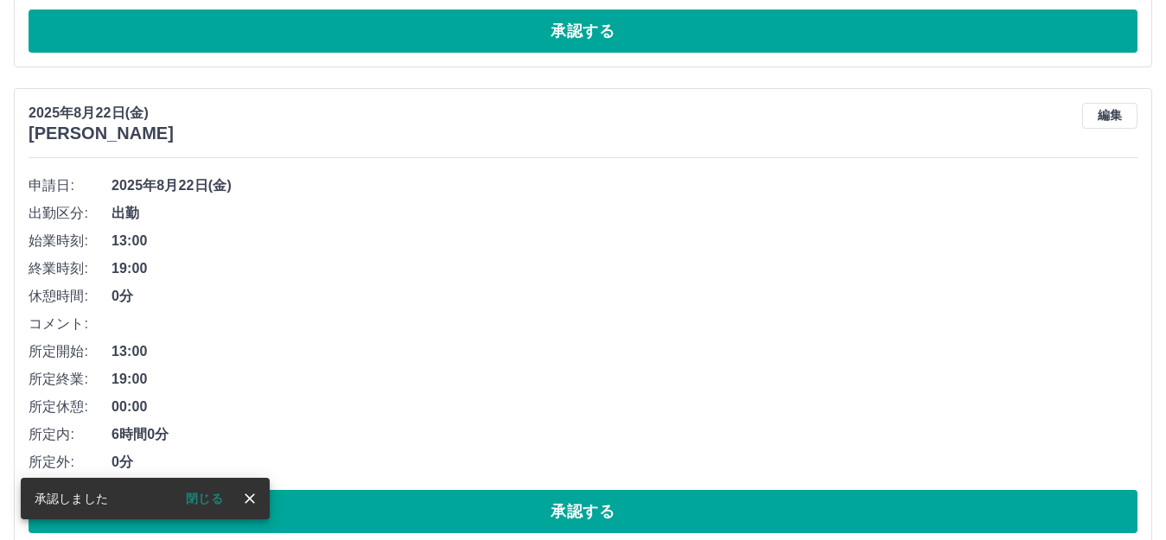
scroll to position [2731, 0]
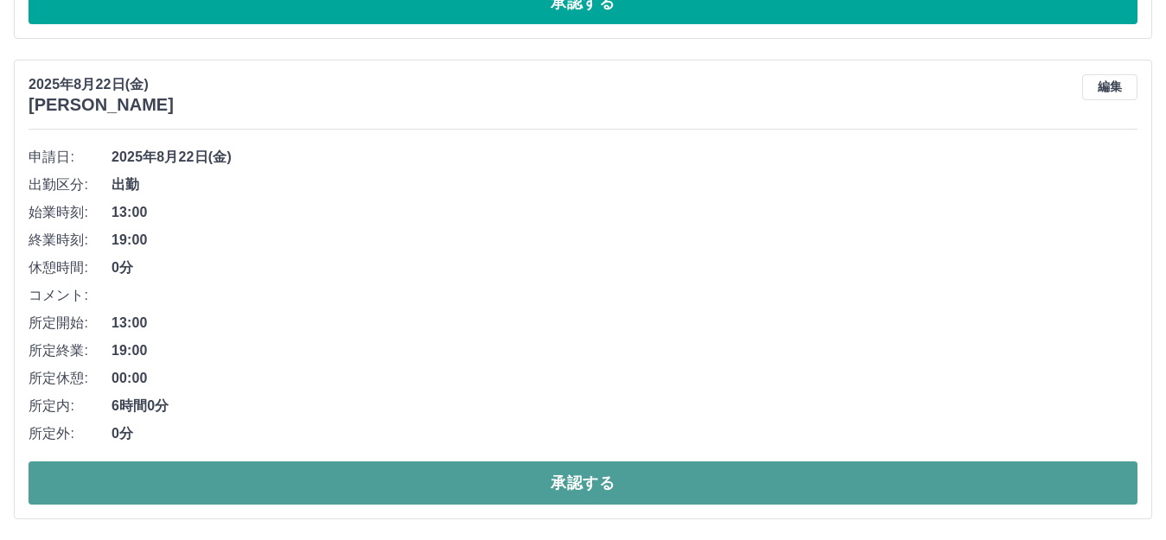
click at [592, 488] on button "承認する" at bounding box center [583, 483] width 1109 height 43
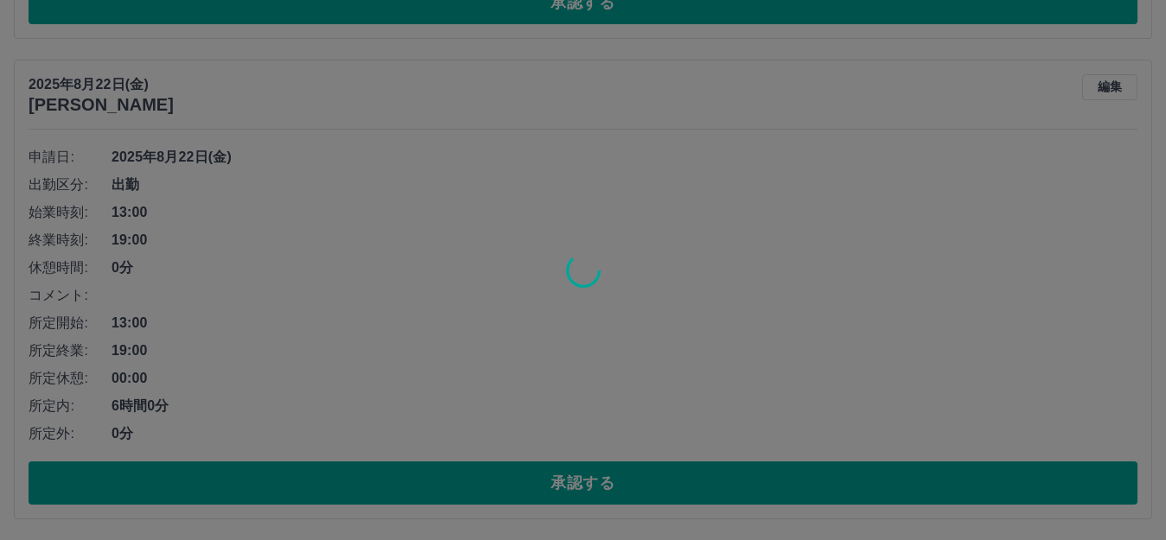
scroll to position [2251, 0]
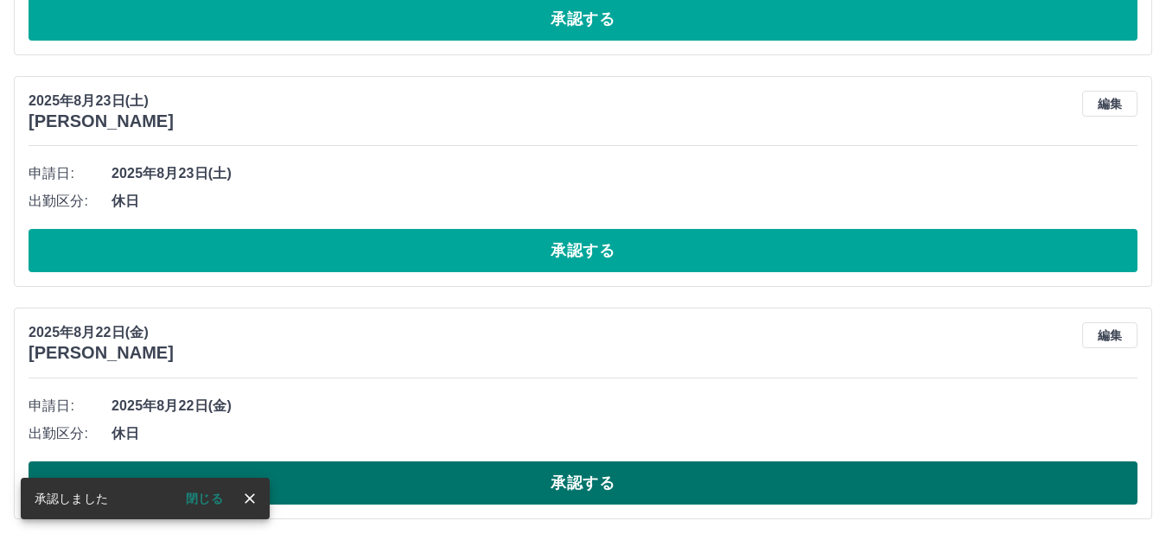
click at [610, 487] on button "承認する" at bounding box center [583, 483] width 1109 height 43
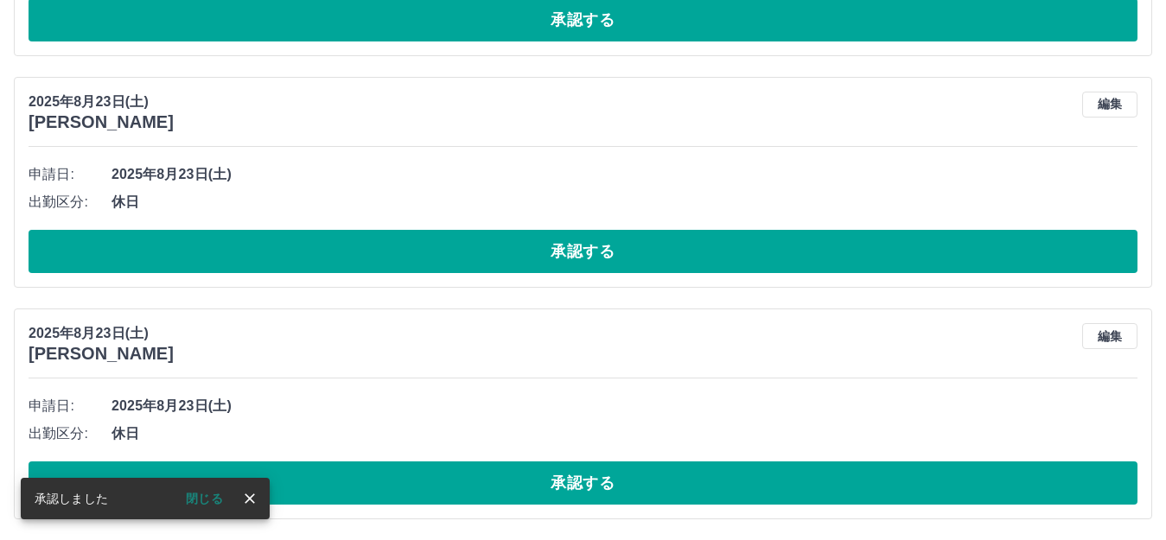
scroll to position [2018, 0]
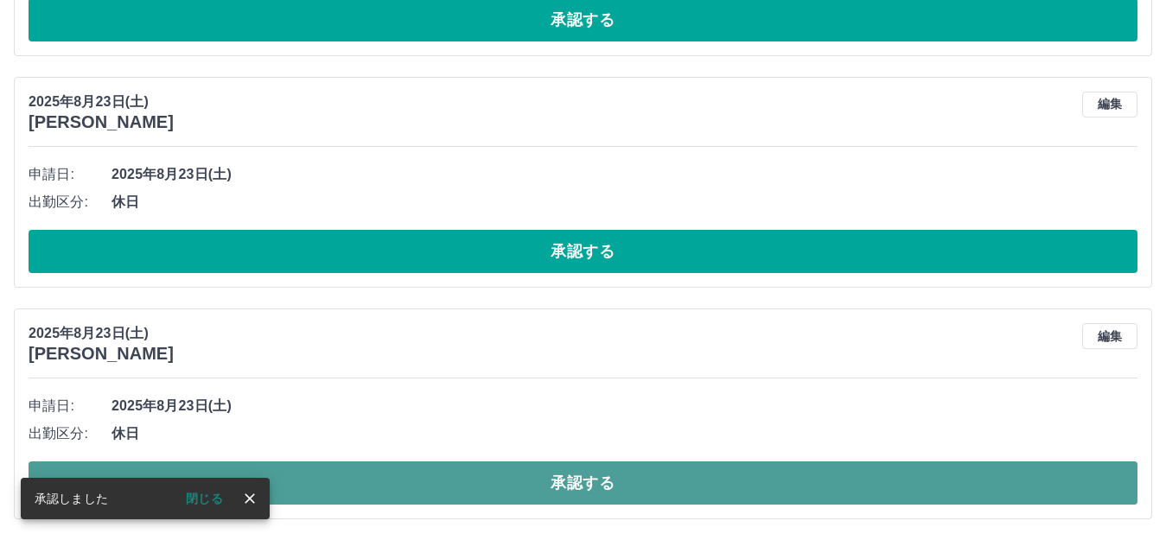
click at [628, 491] on button "承認する" at bounding box center [583, 483] width 1109 height 43
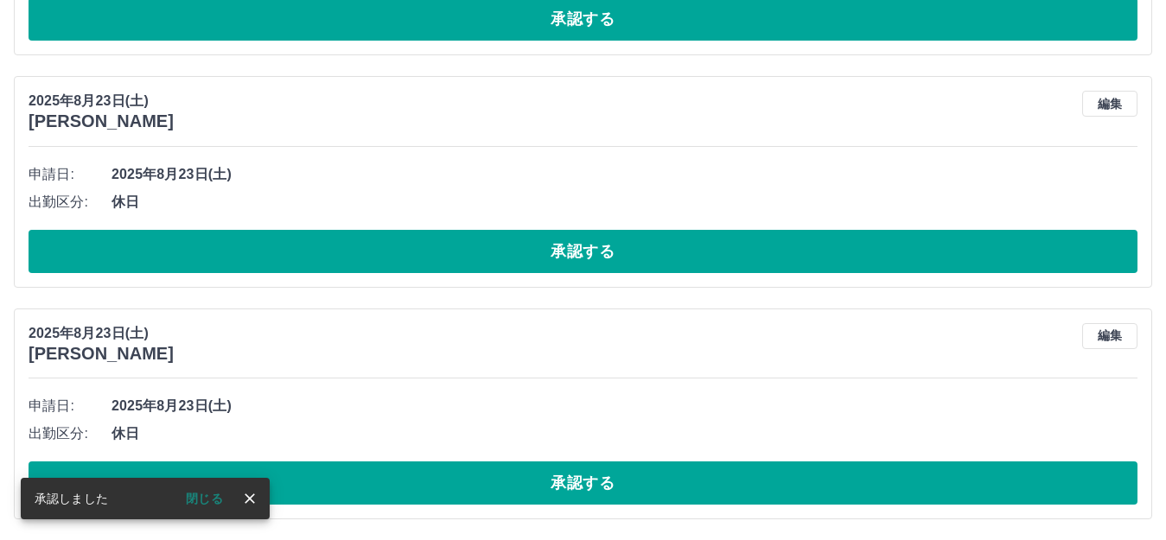
scroll to position [1786, 0]
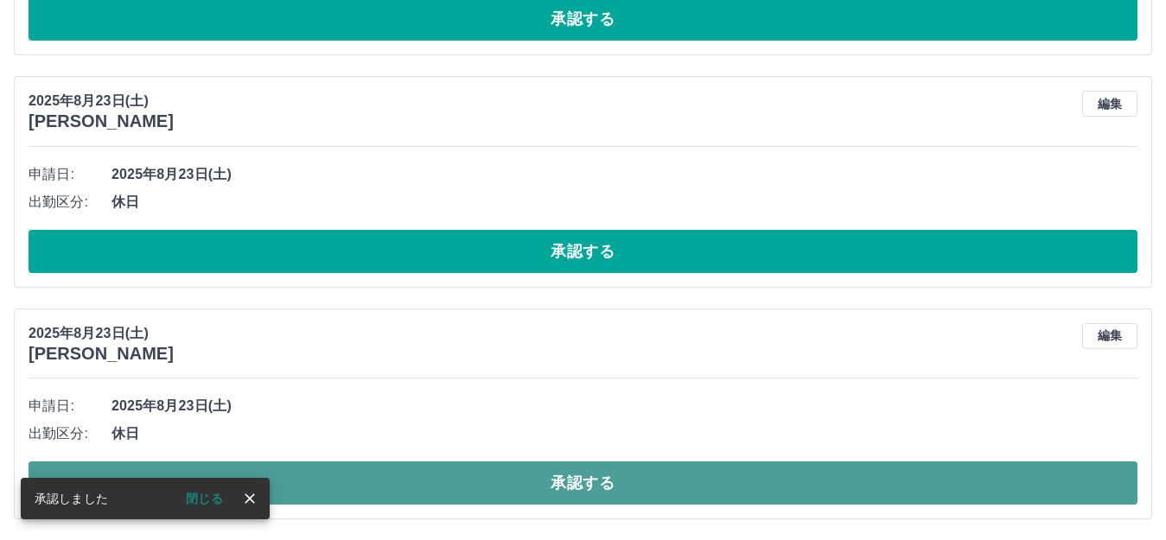
click at [628, 493] on button "承認する" at bounding box center [583, 483] width 1109 height 43
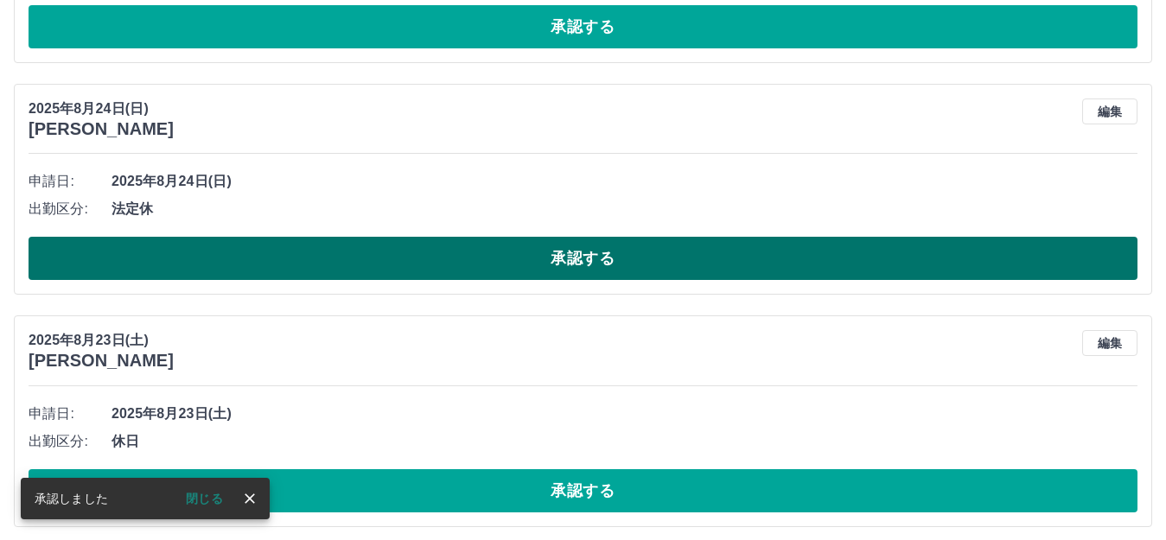
scroll to position [1555, 0]
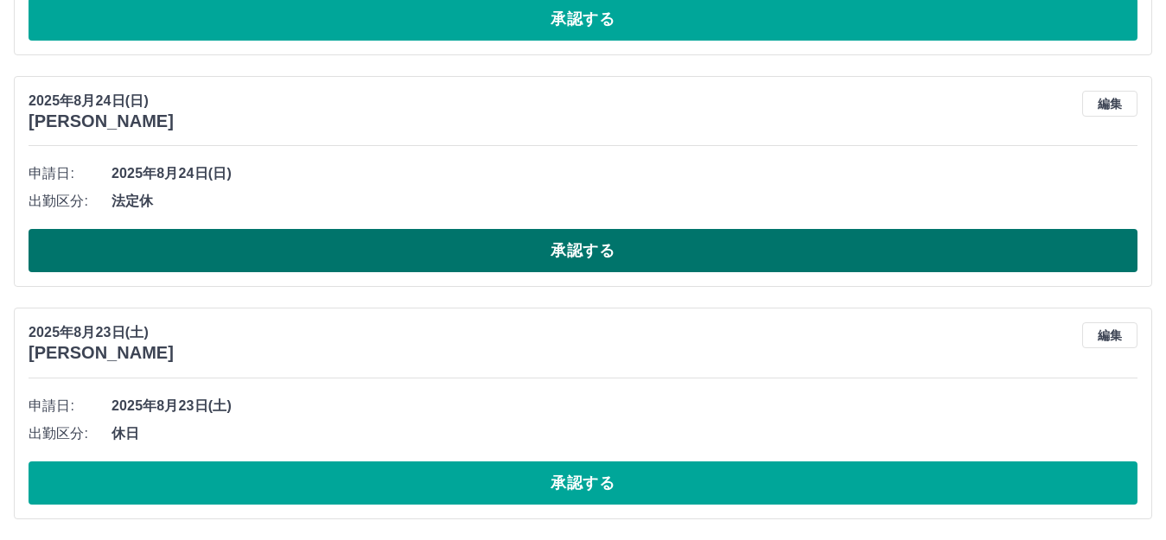
click at [605, 252] on button "承認する" at bounding box center [583, 250] width 1109 height 43
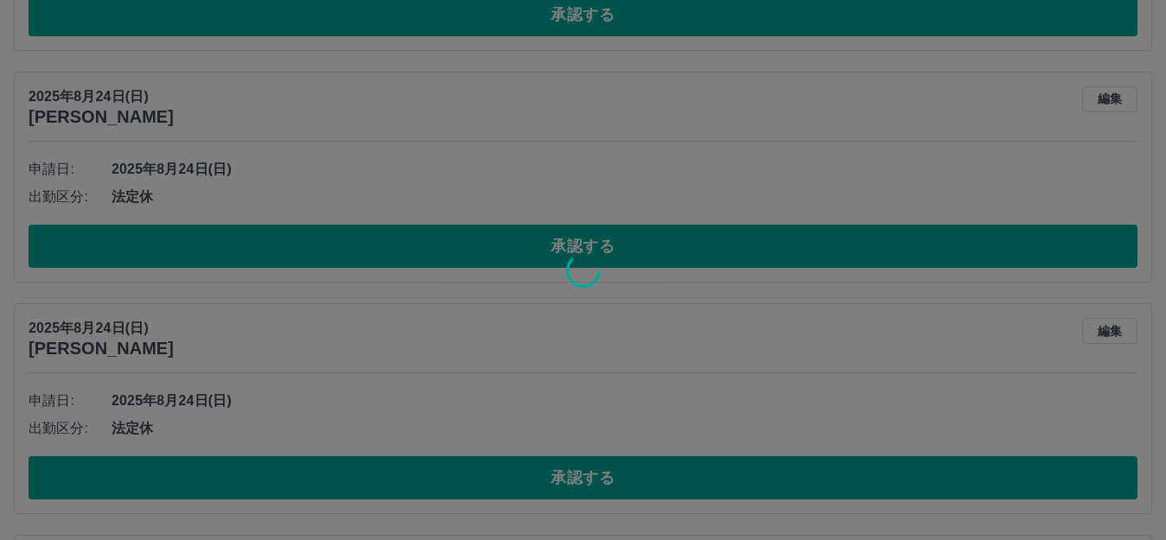
scroll to position [1296, 0]
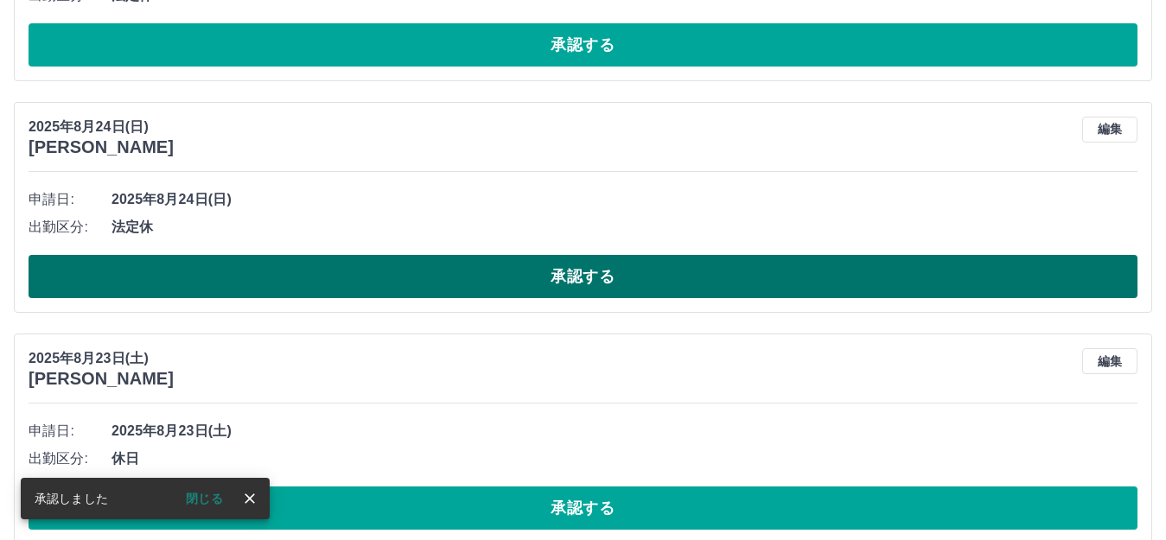
click at [502, 278] on button "承認する" at bounding box center [583, 276] width 1109 height 43
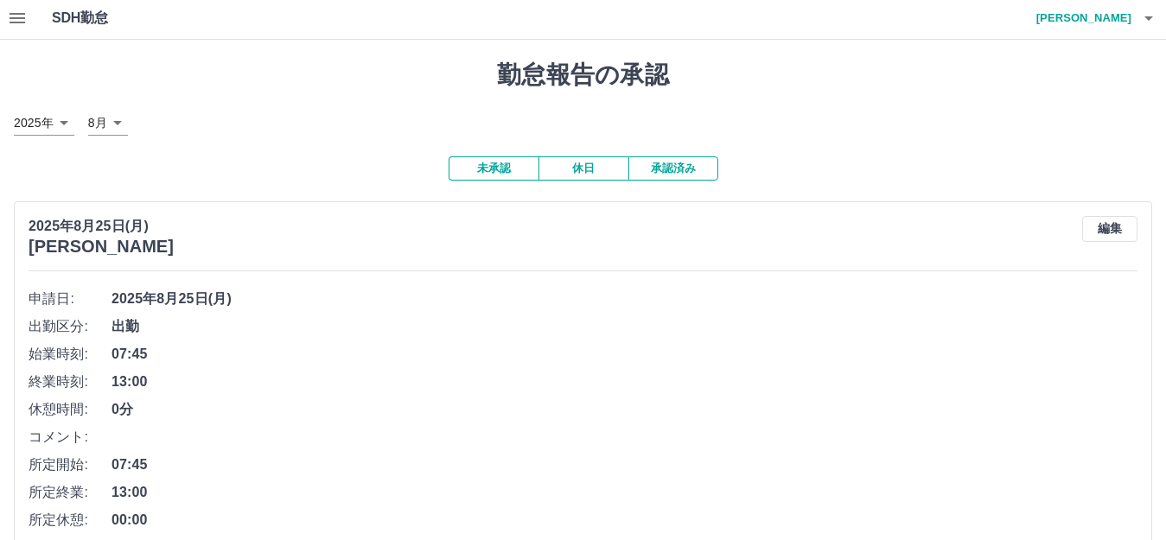
scroll to position [0, 0]
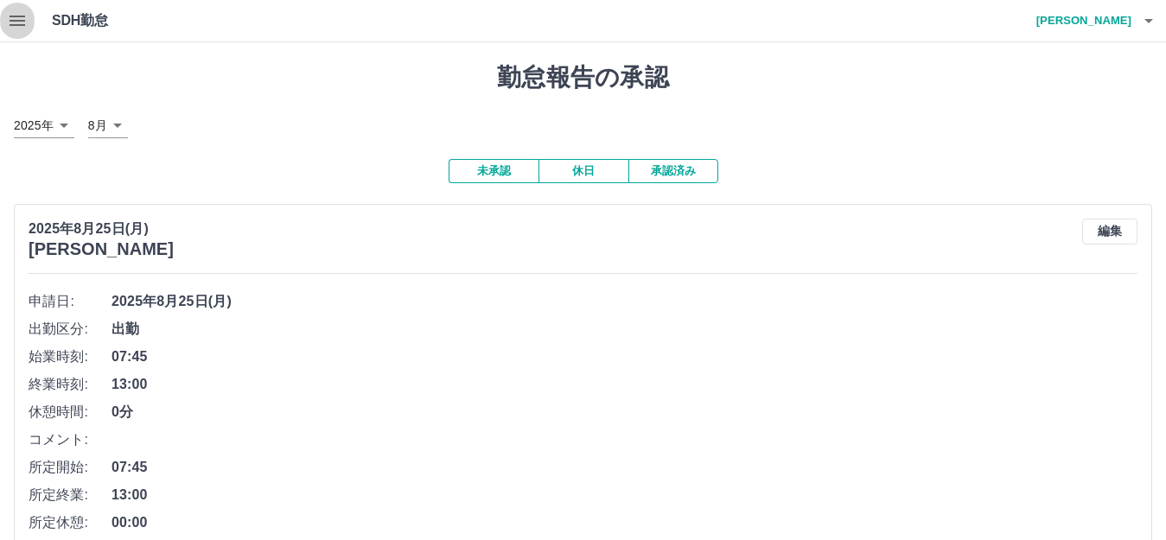
click at [18, 22] on icon "button" at bounding box center [18, 21] width 16 height 10
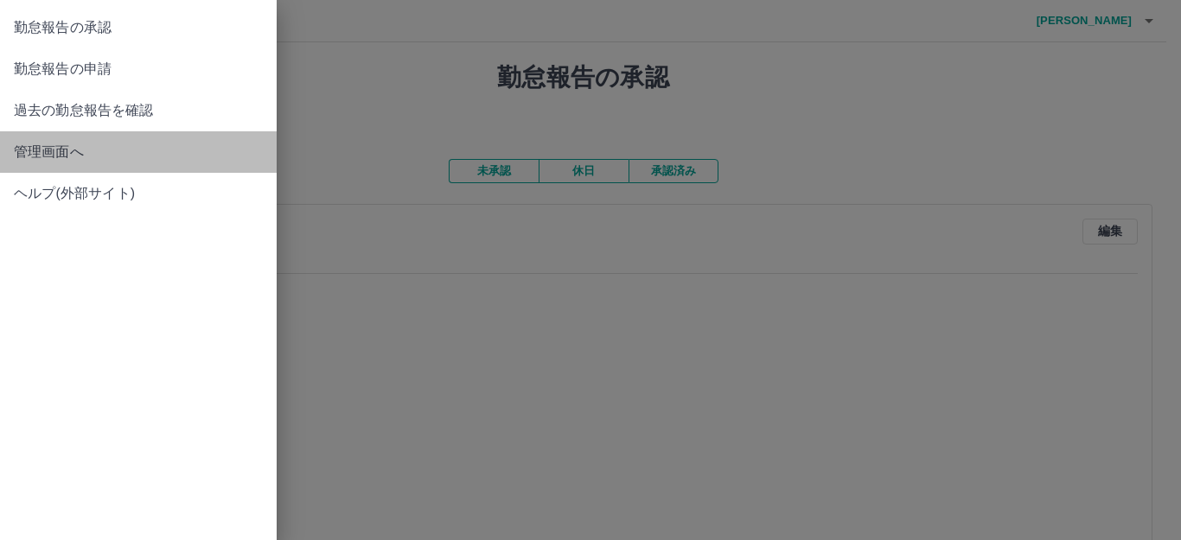
click at [81, 156] on span "管理画面へ" at bounding box center [138, 152] width 249 height 21
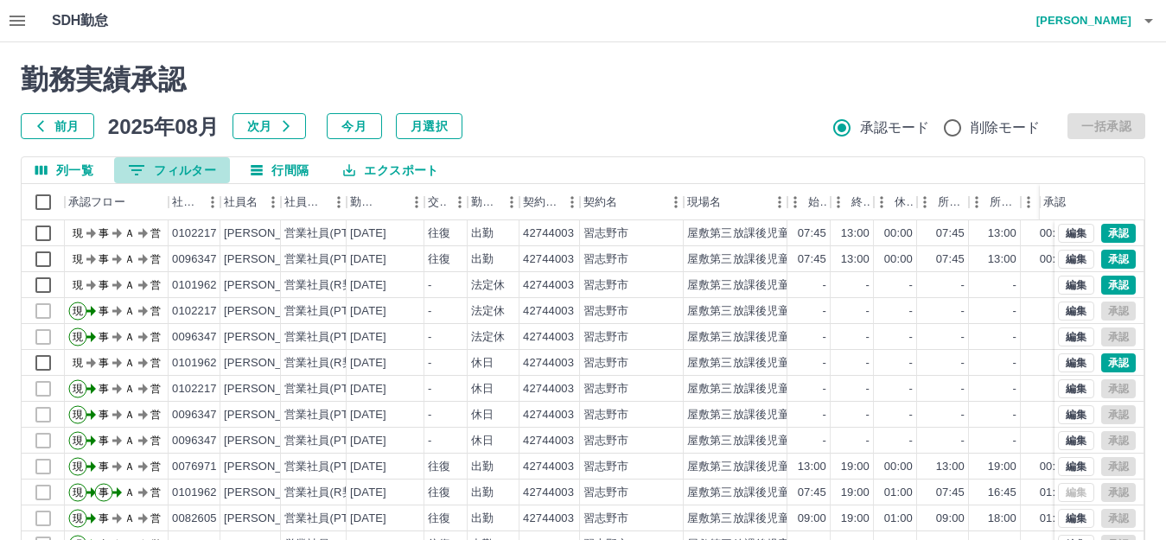
click at [177, 166] on button "0 フィルター" at bounding box center [172, 170] width 116 height 26
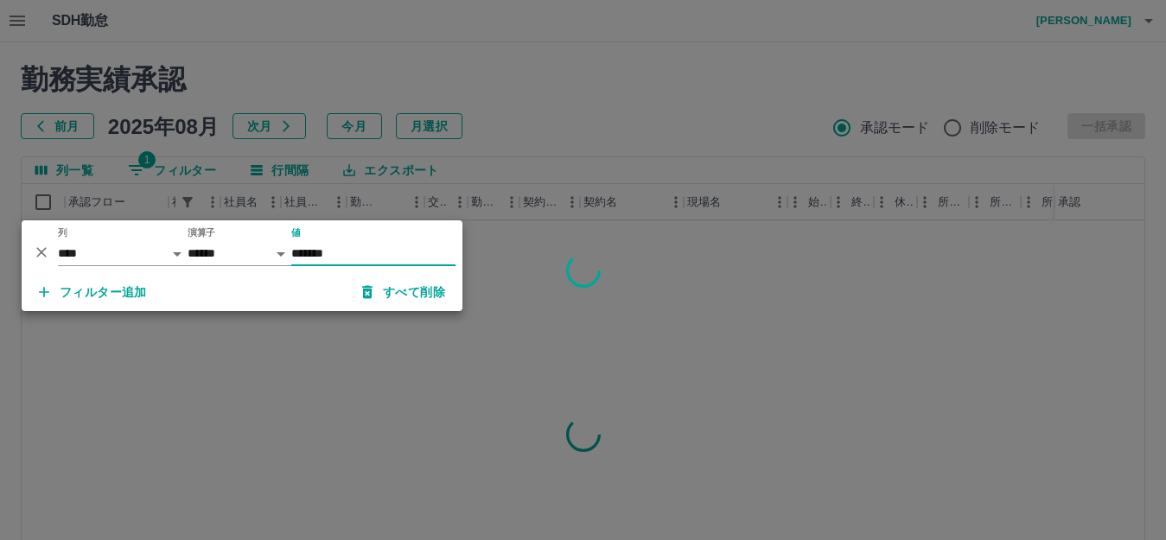
type input "*******"
click at [136, 293] on button "フィルター追加" at bounding box center [93, 292] width 136 height 31
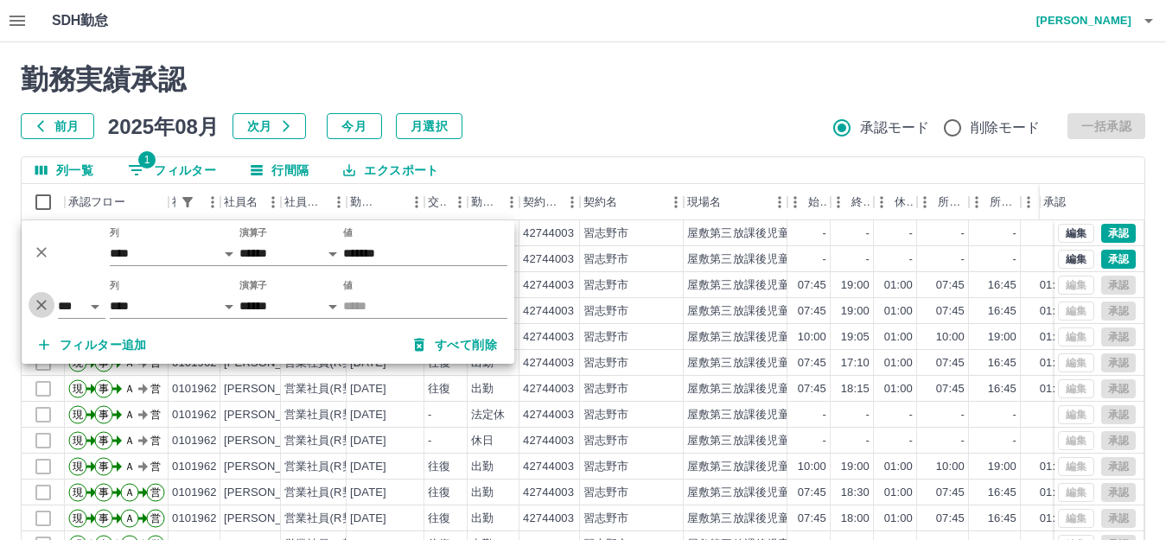
click at [36, 308] on icon "削除" at bounding box center [41, 304] width 17 height 17
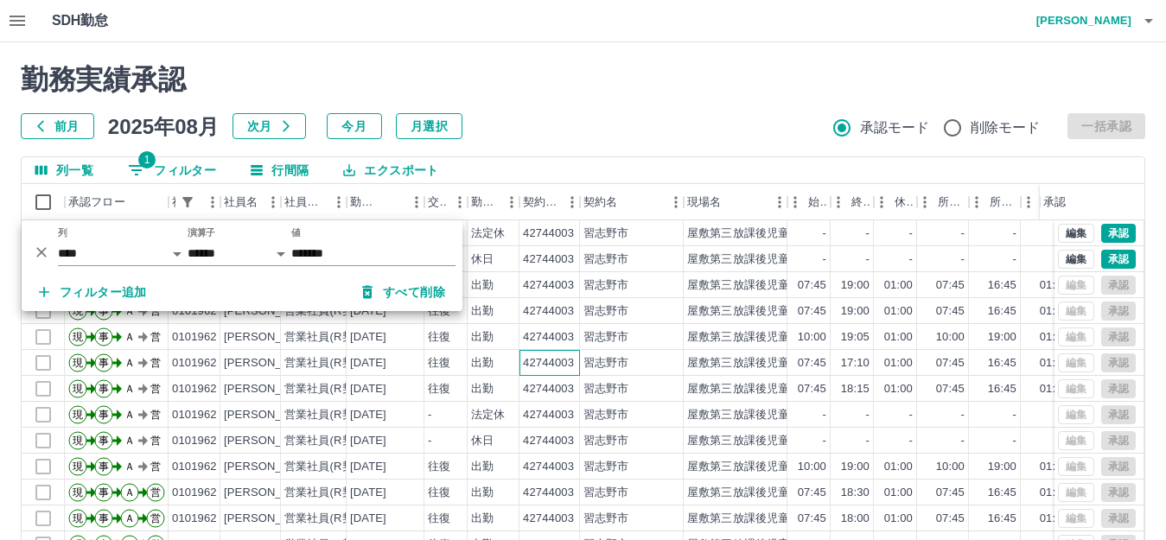
click at [554, 368] on div "42744003" at bounding box center [548, 363] width 51 height 16
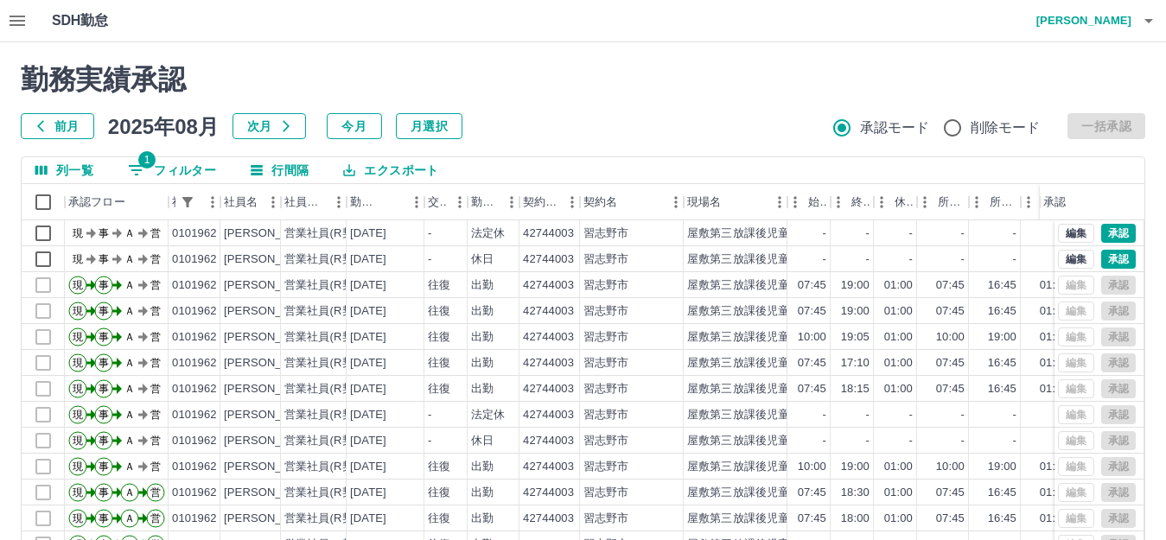
click at [735, 100] on div "勤務実績承認 前月 2025年08月 次月 今月 月選択 承認モード 削除モード 一括承認" at bounding box center [583, 101] width 1124 height 76
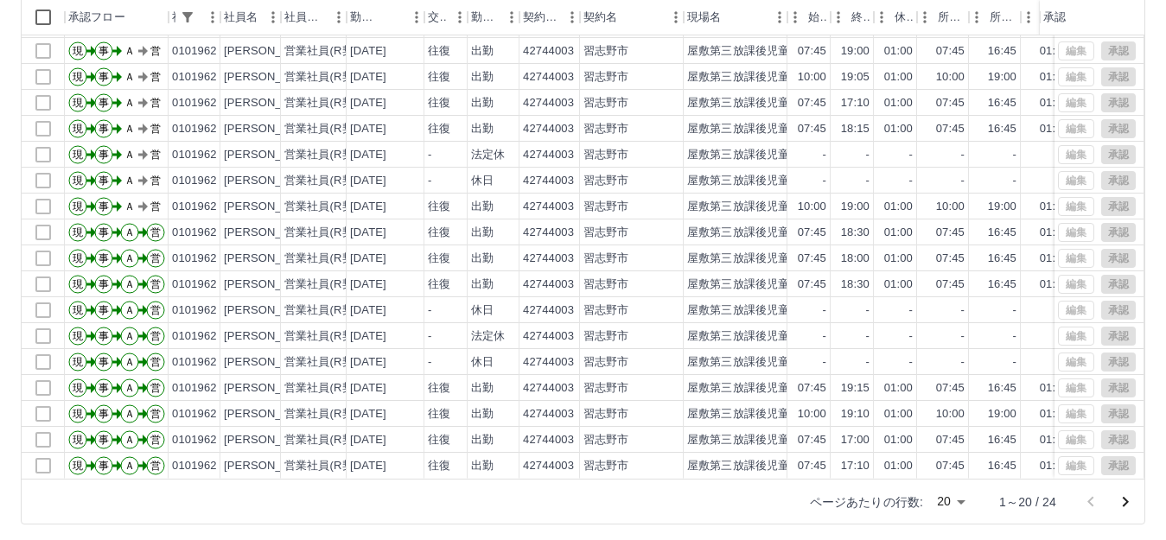
scroll to position [190, 0]
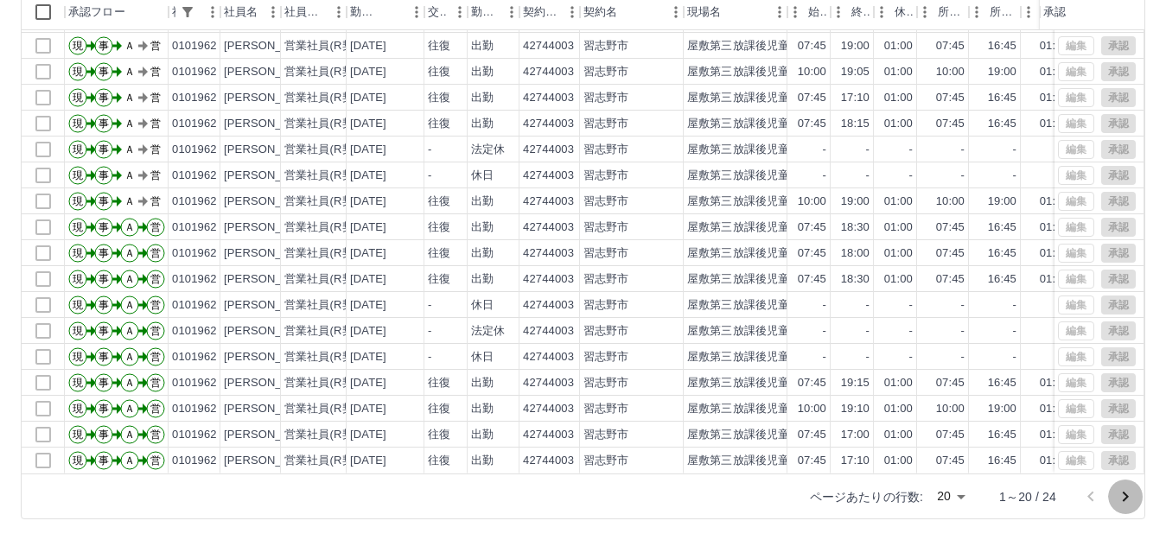
click at [1118, 498] on icon "次のページへ" at bounding box center [1125, 497] width 21 height 21
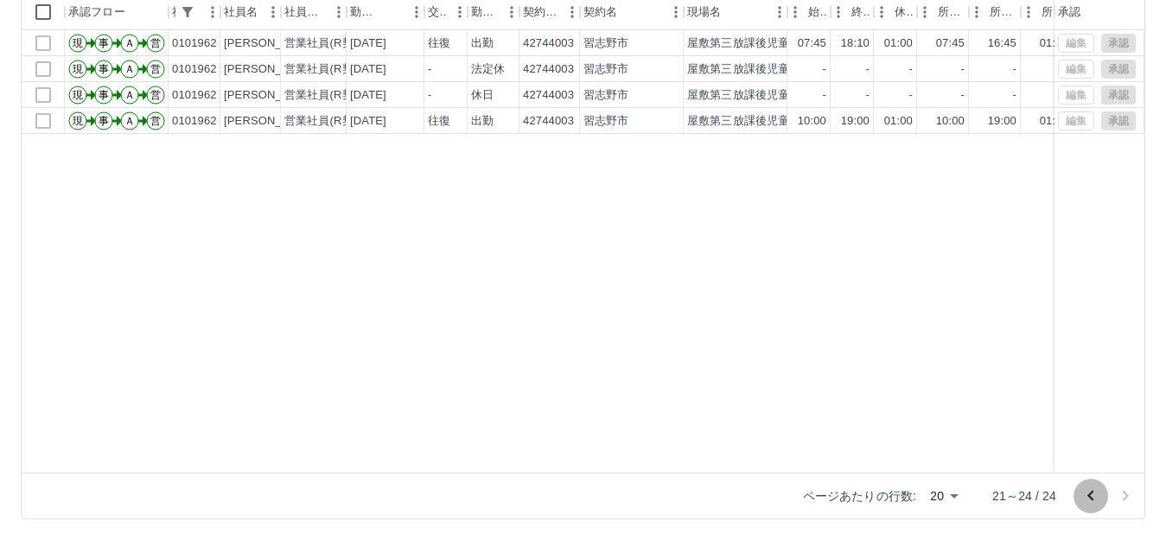
click at [1090, 496] on icon "前のページへ" at bounding box center [1090, 496] width 21 height 21
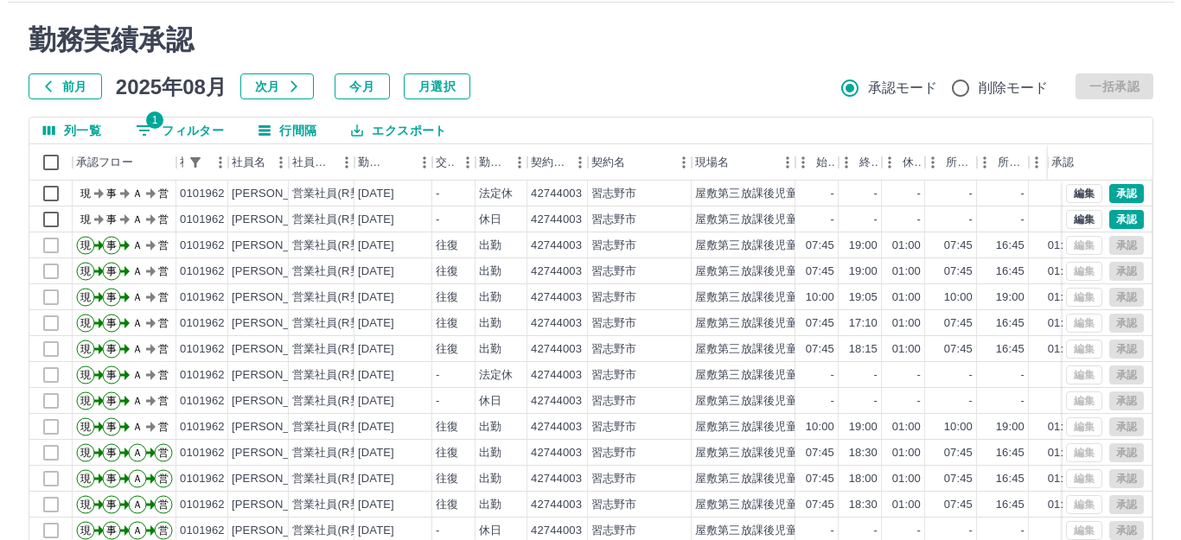
scroll to position [17, 0]
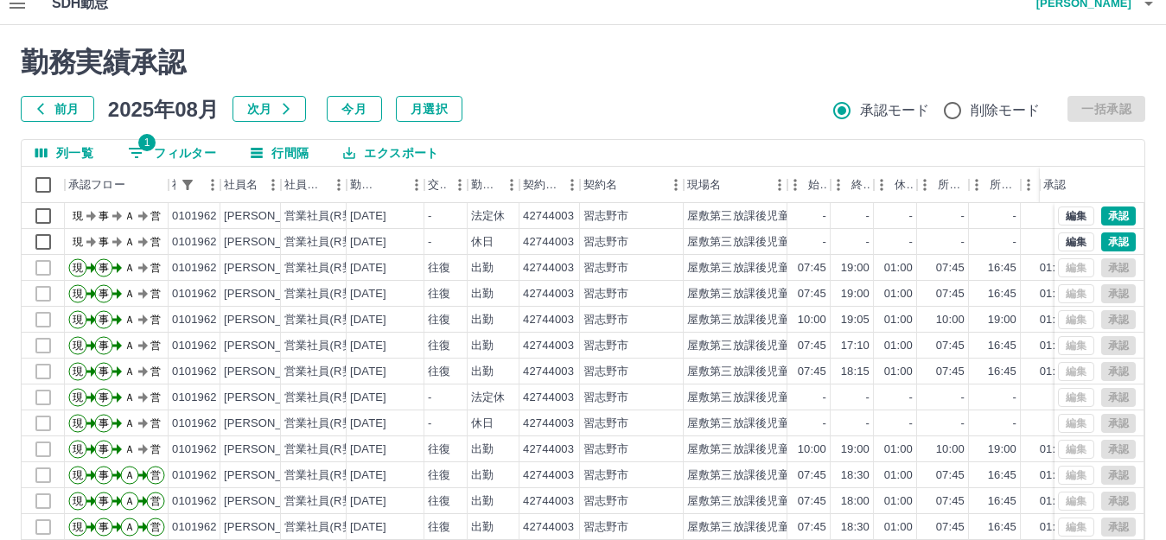
click at [1112, 10] on h4 "杉﨑　美樹" at bounding box center [1080, 3] width 104 height 41
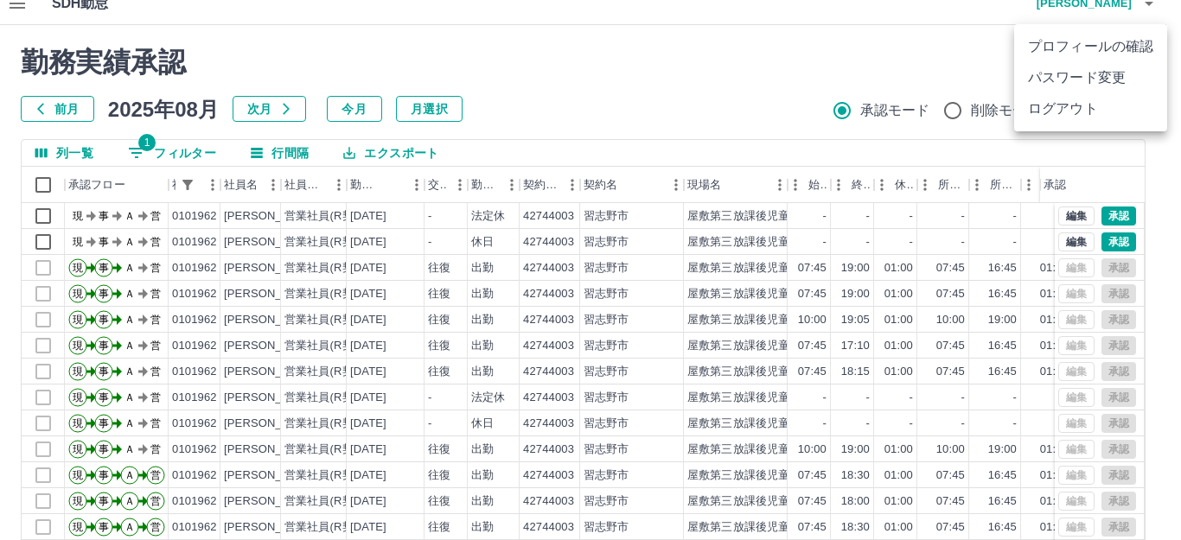
click at [1089, 104] on li "ログアウト" at bounding box center [1090, 108] width 153 height 31
